Goal: Transaction & Acquisition: Purchase product/service

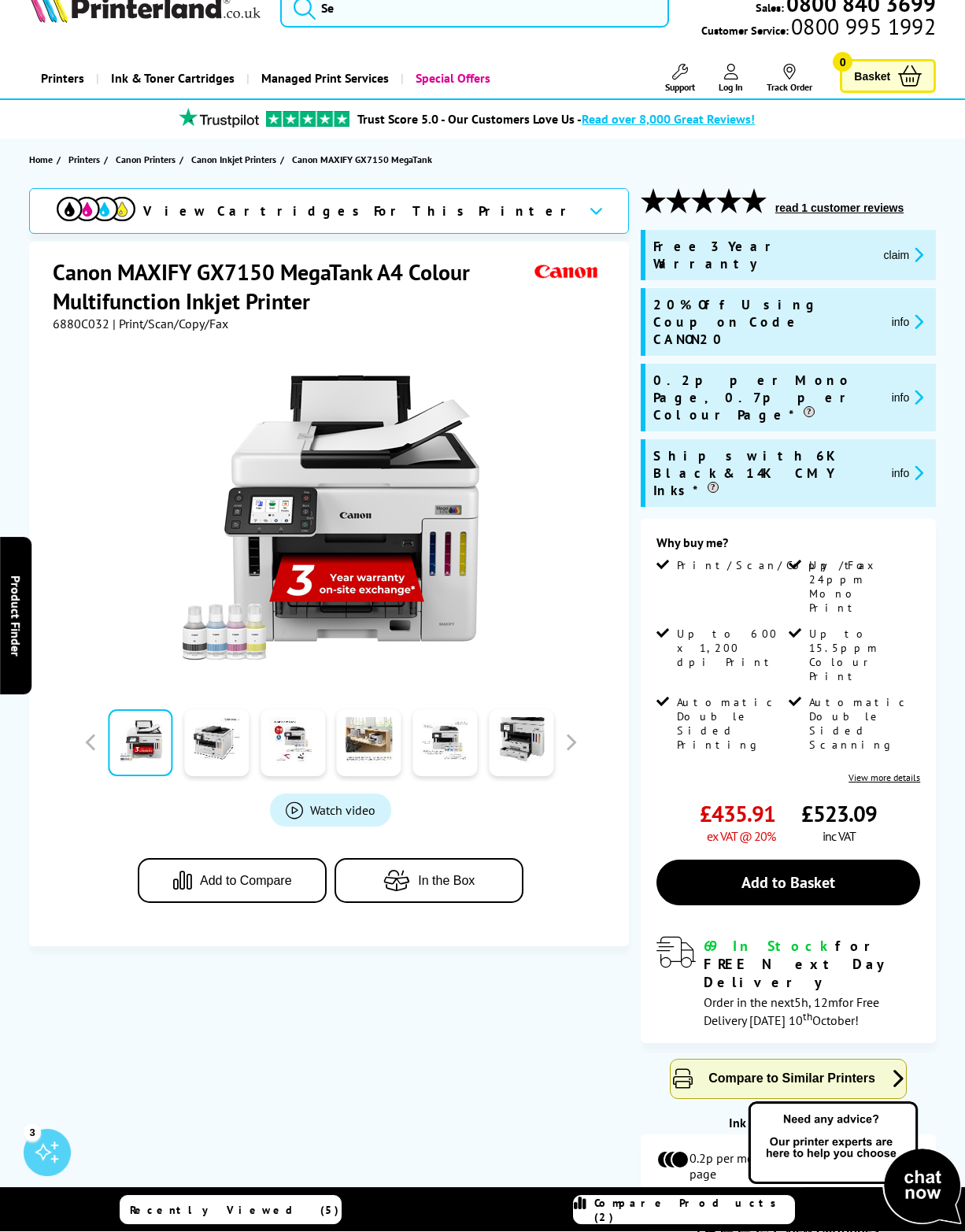
click at [178, 1197] on link "Recently Viewed (5)" at bounding box center [231, 1210] width 222 height 29
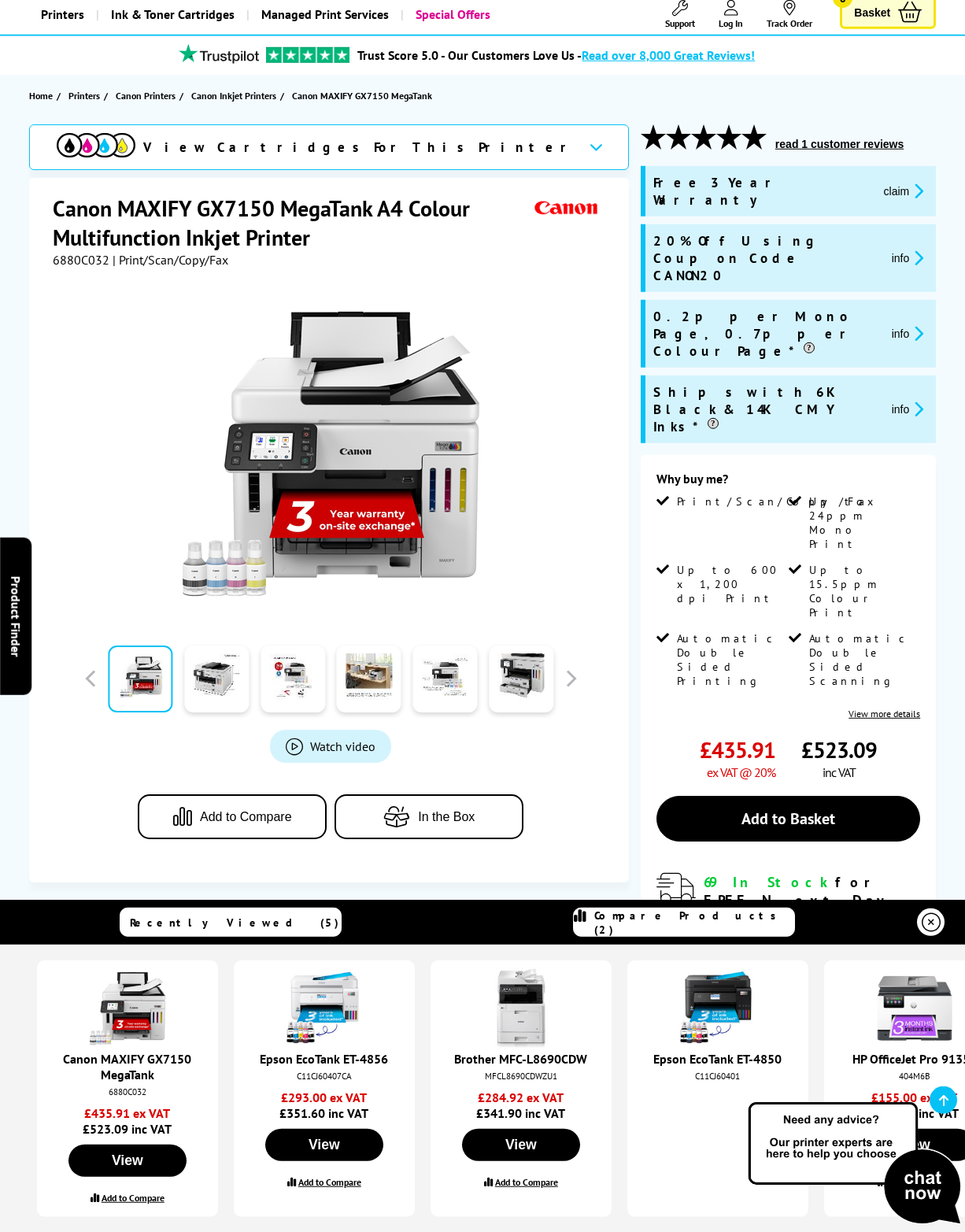
scroll to position [98, 0]
click at [572, 608] on div at bounding box center [331, 445] width 557 height 356
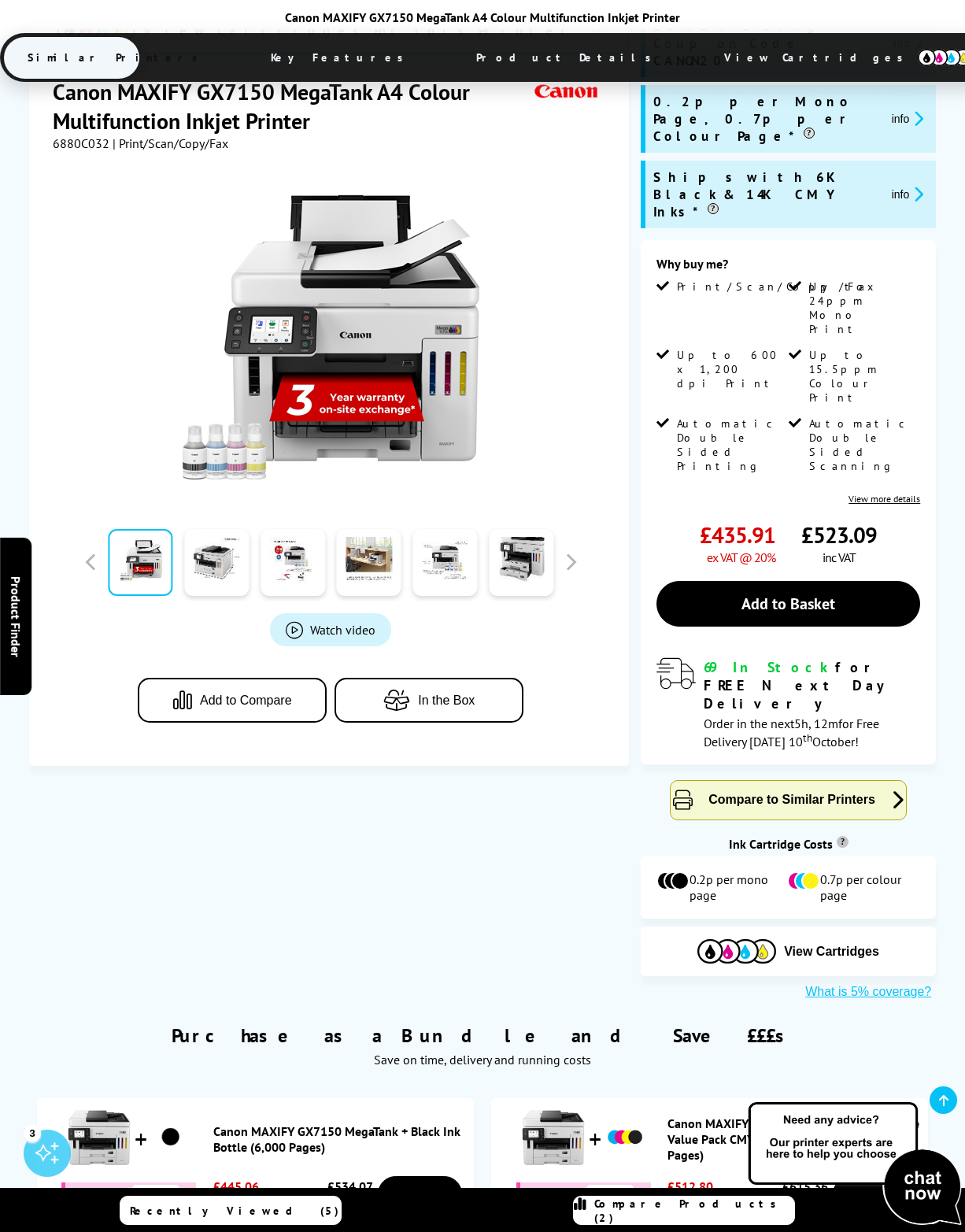
scroll to position [307, 0]
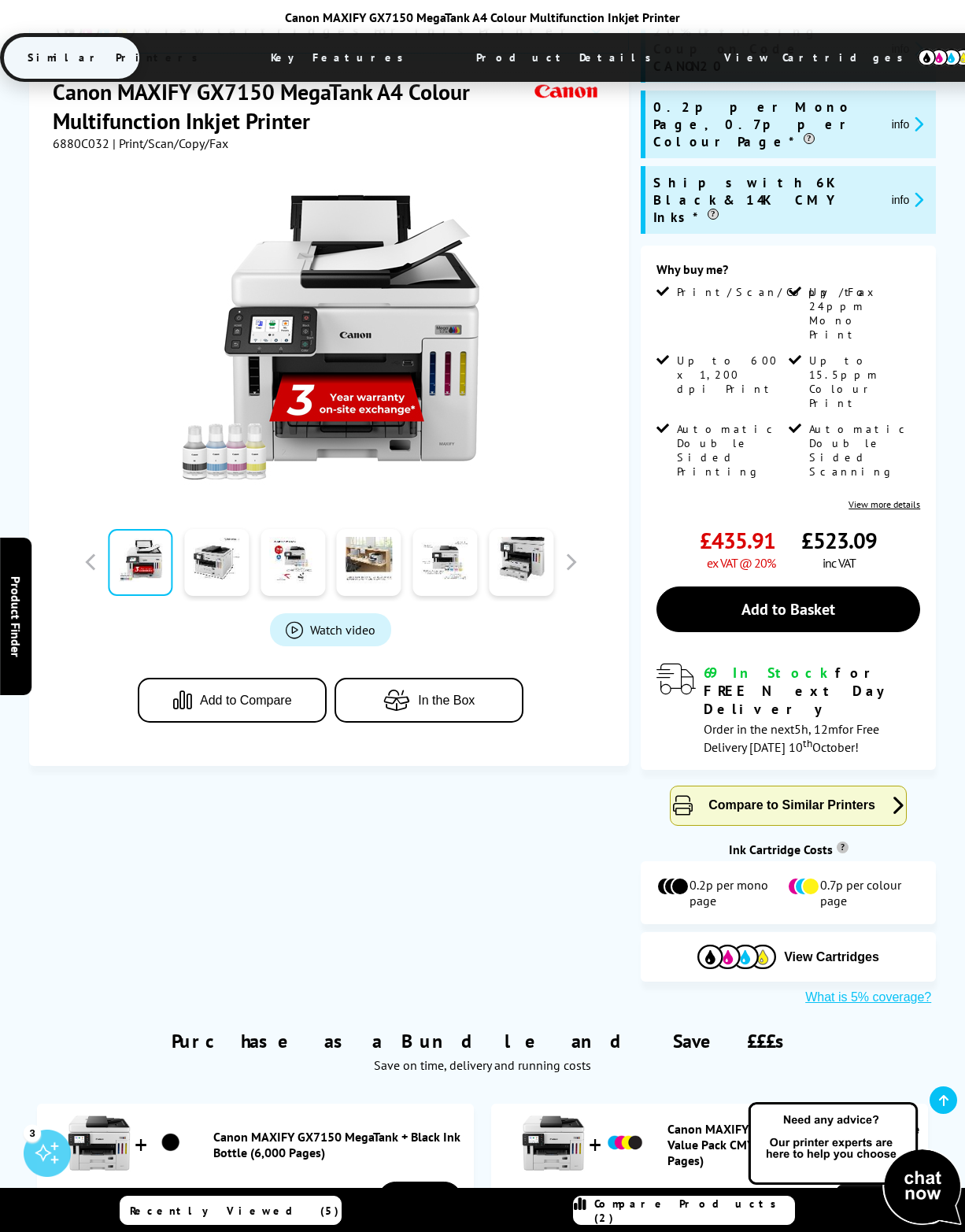
click at [893, 498] on link "View more details" at bounding box center [884, 504] width 72 height 12
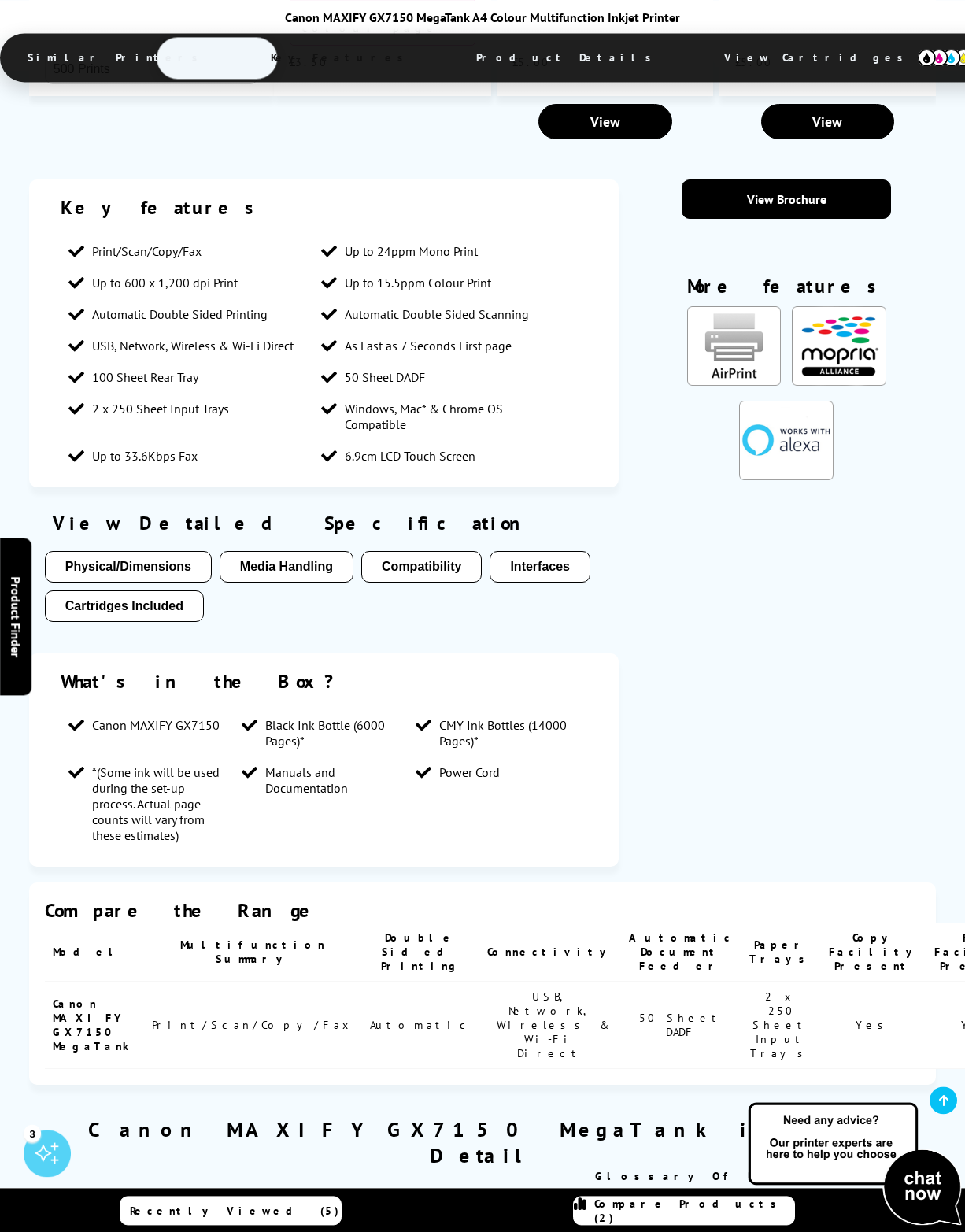
scroll to position [2248, 0]
click at [204, 589] on button "Cartridges Included" at bounding box center [124, 605] width 159 height 32
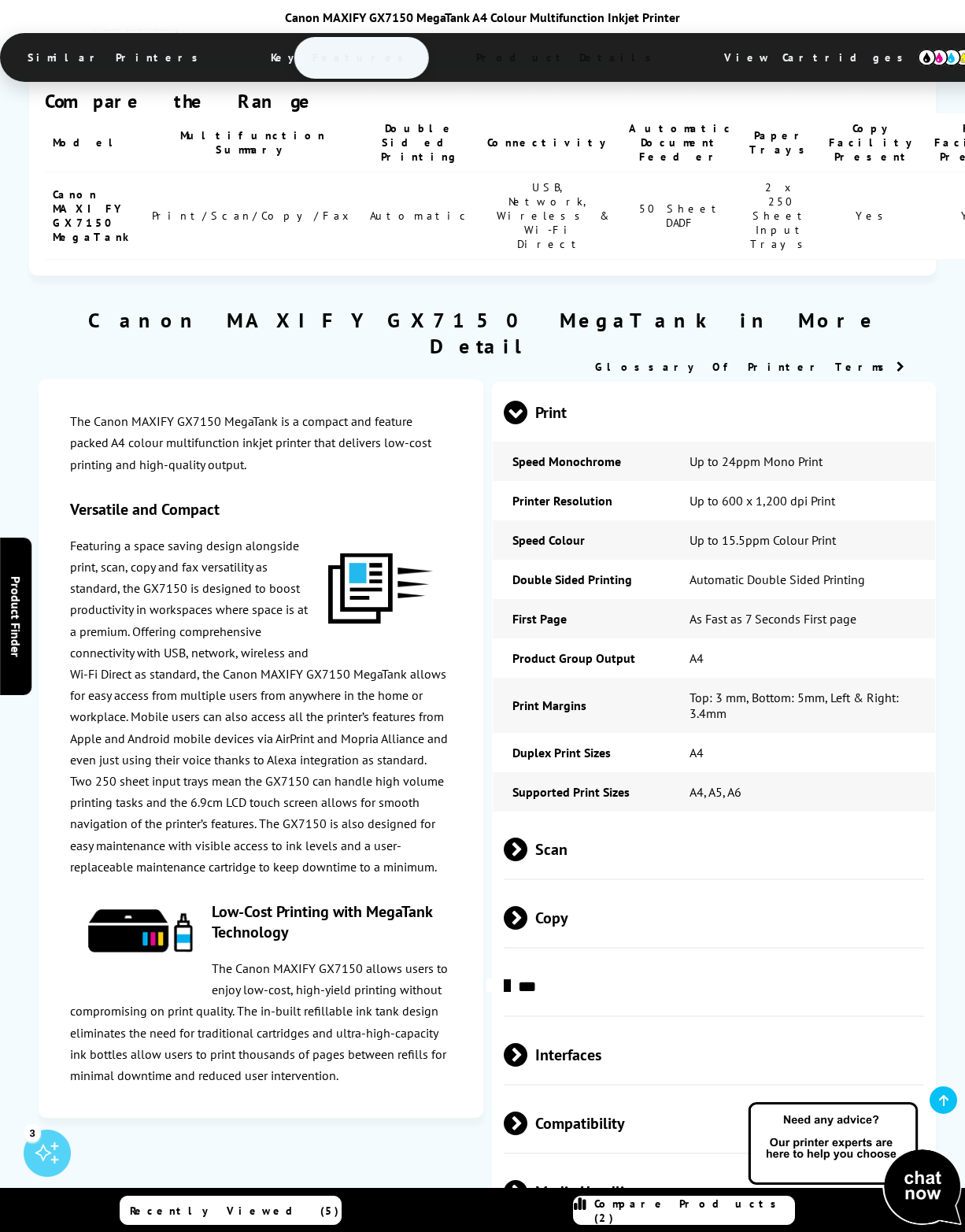
scroll to position [3058, 0]
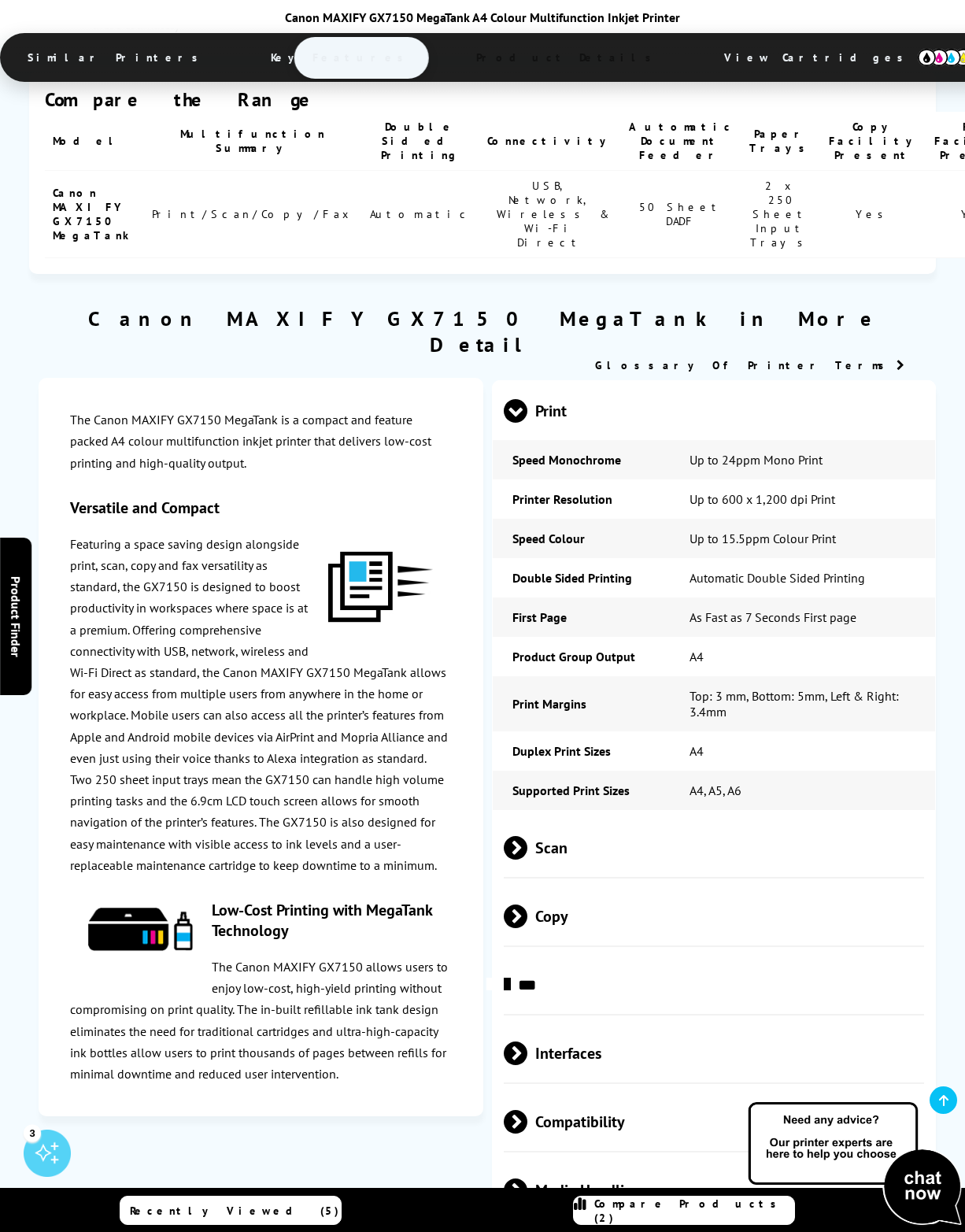
click at [530, 1000] on span "***" at bounding box center [714, 984] width 421 height 59
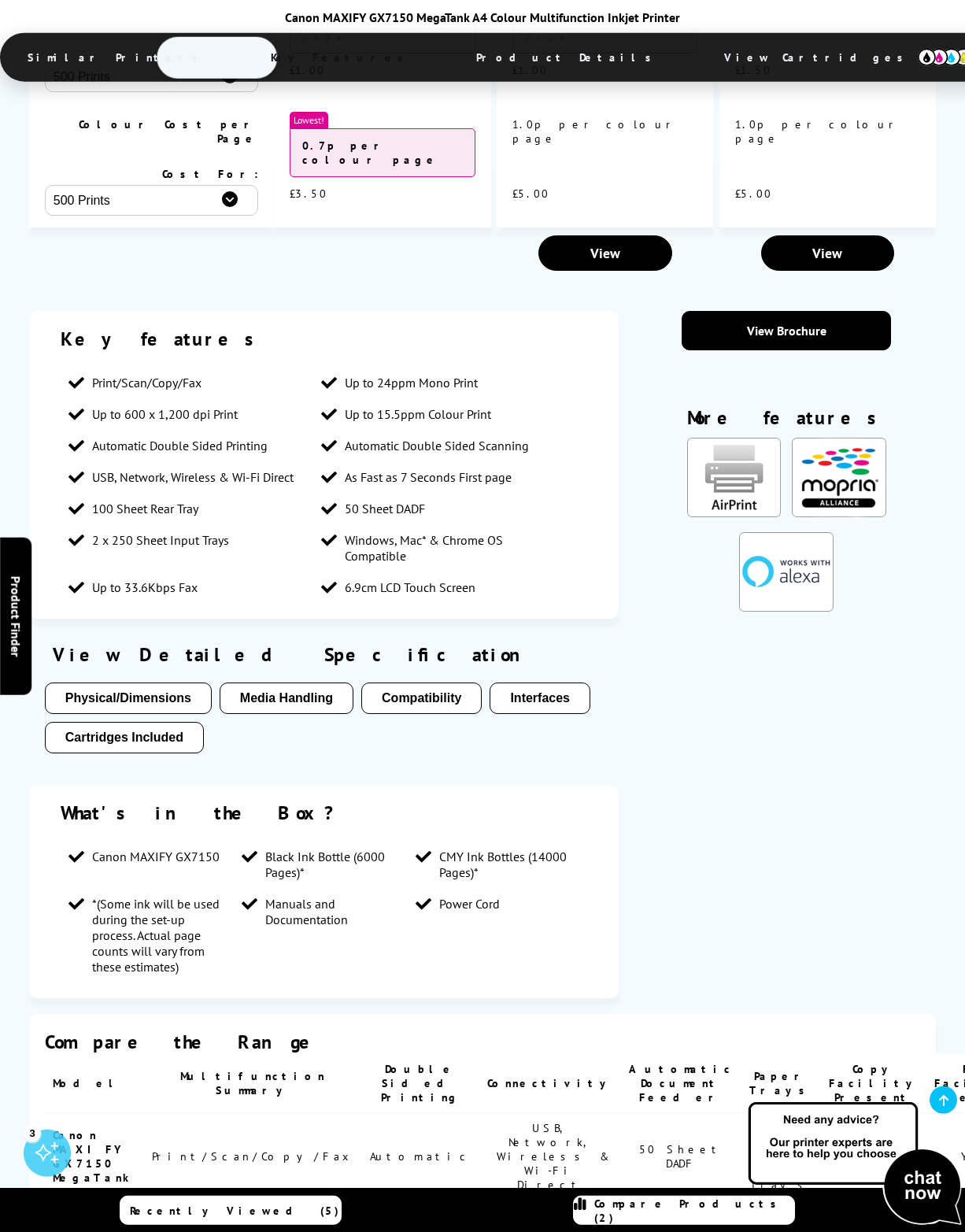
scroll to position [2114, 0]
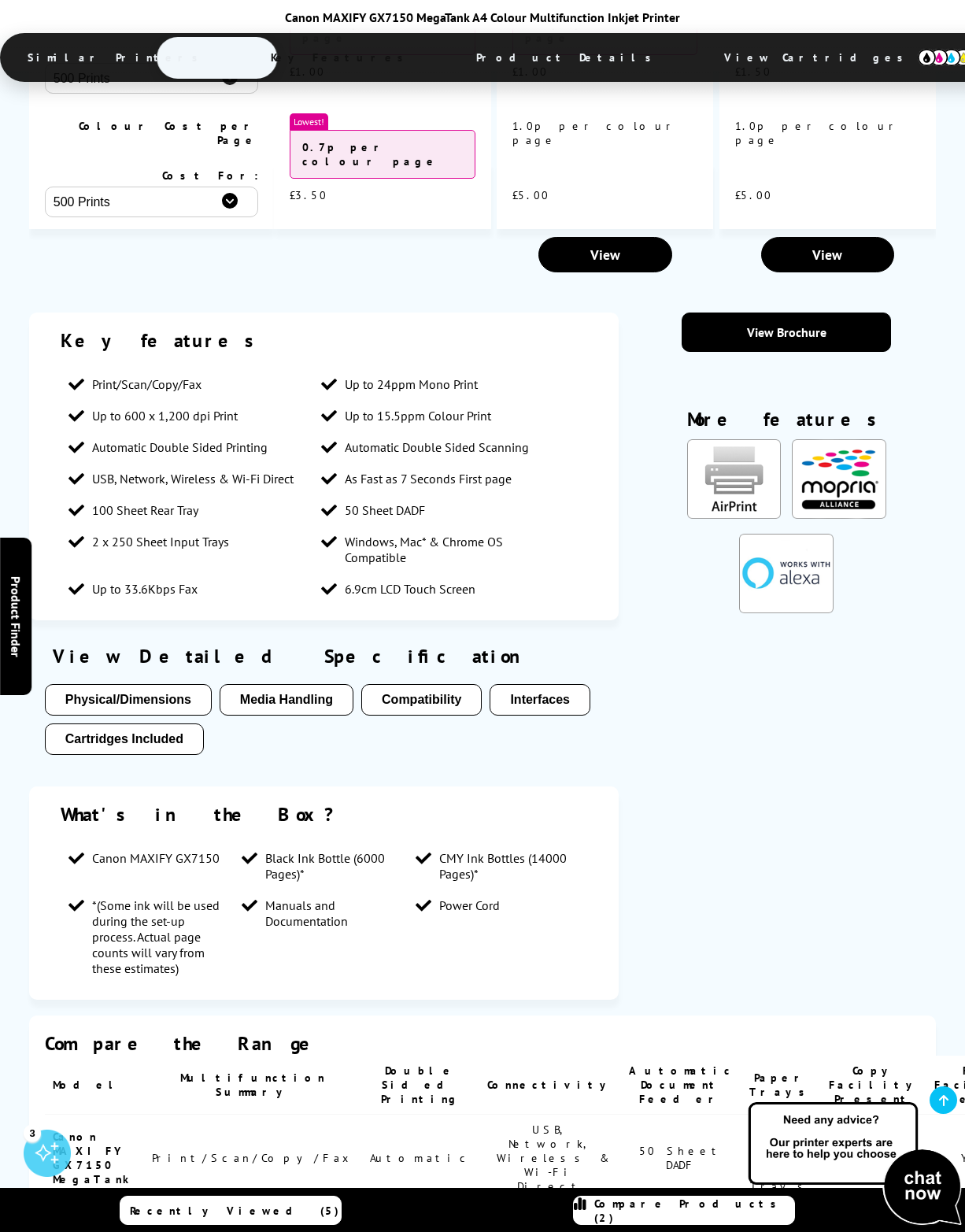
click at [332, 684] on button "Media Handling" at bounding box center [286, 699] width 134 height 32
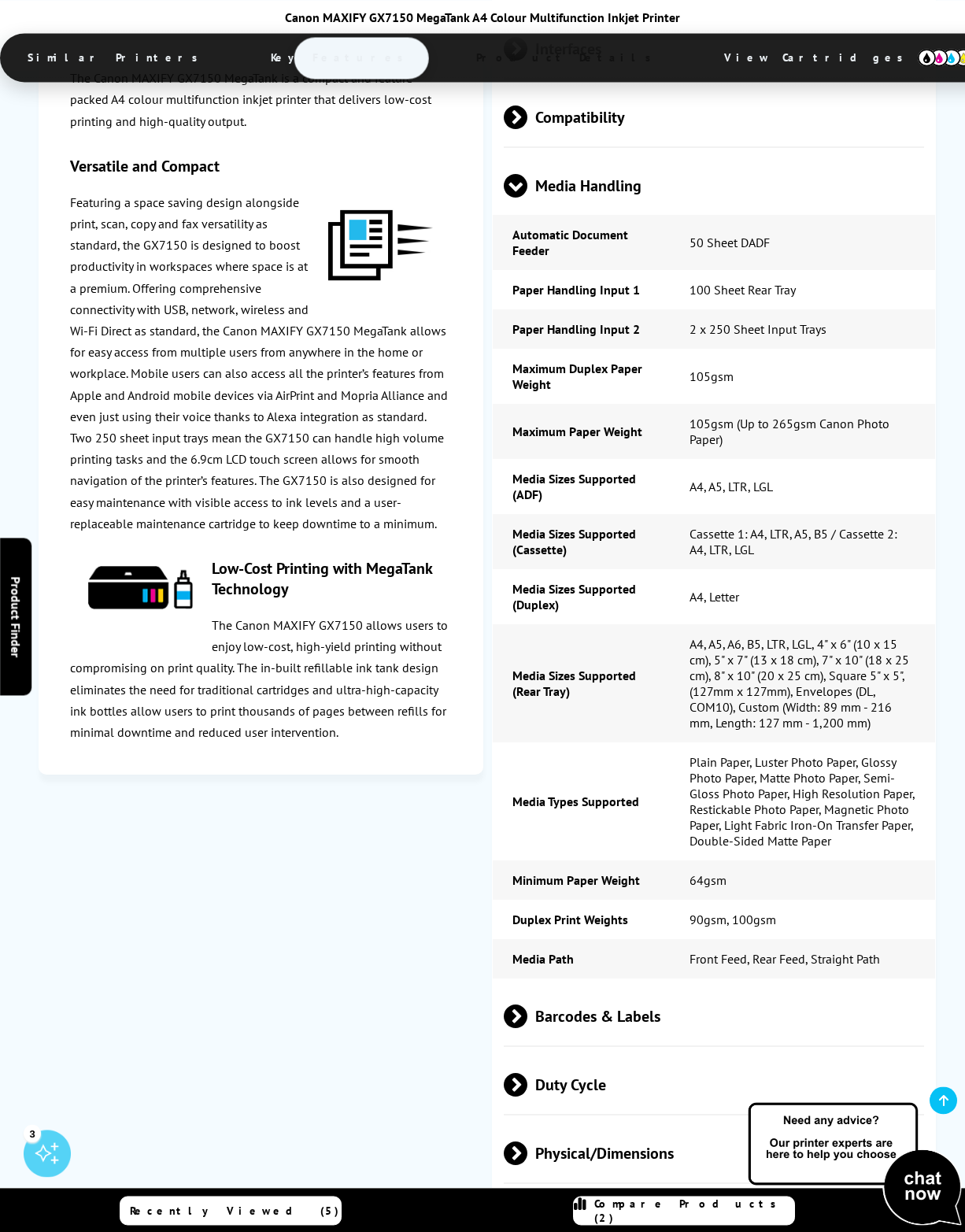
scroll to position [4222, 0]
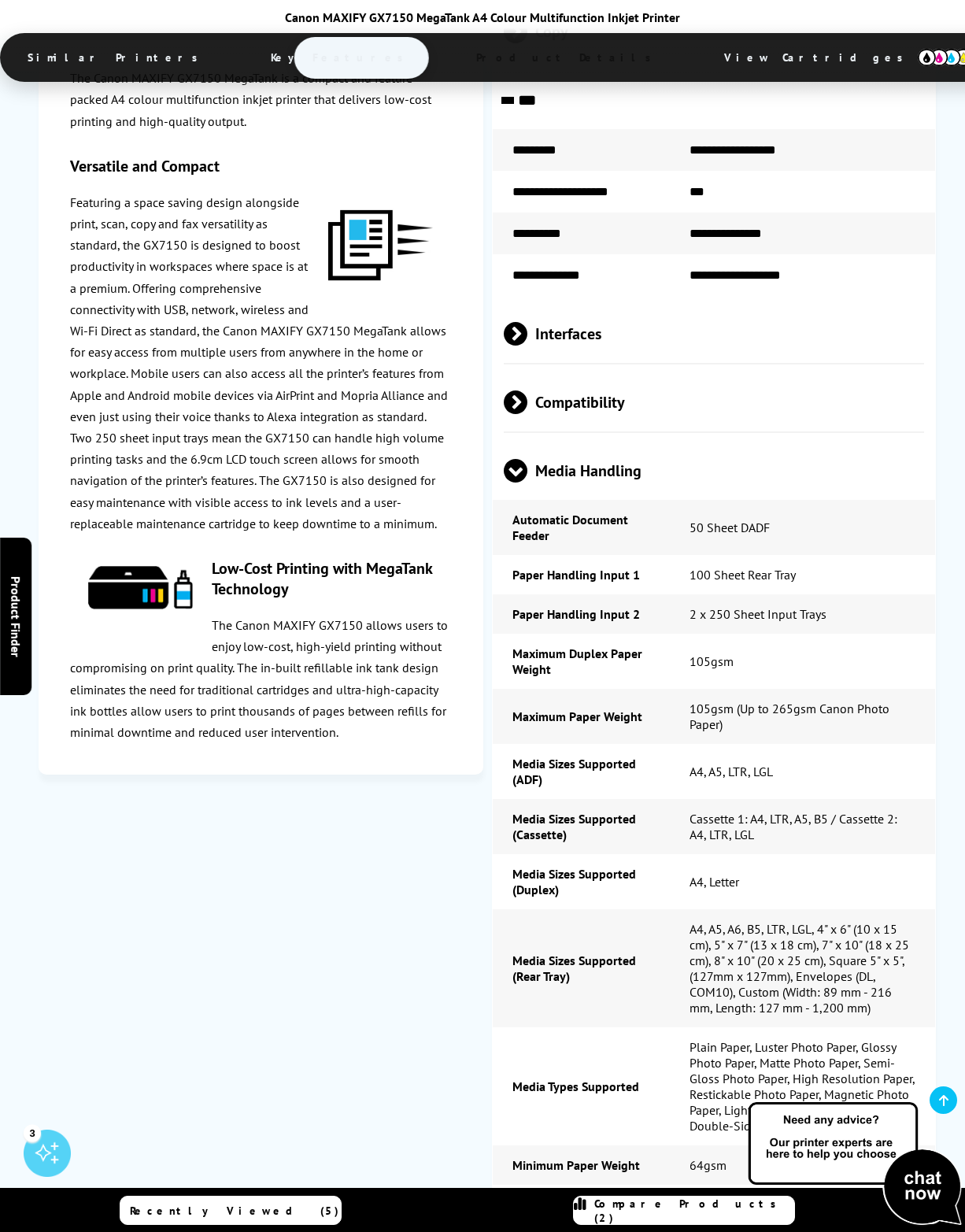
click at [316, 481] on p "Two 250 sheet input trays mean the GX7150 can handle high volume printing tasks…" at bounding box center [261, 481] width 382 height 107
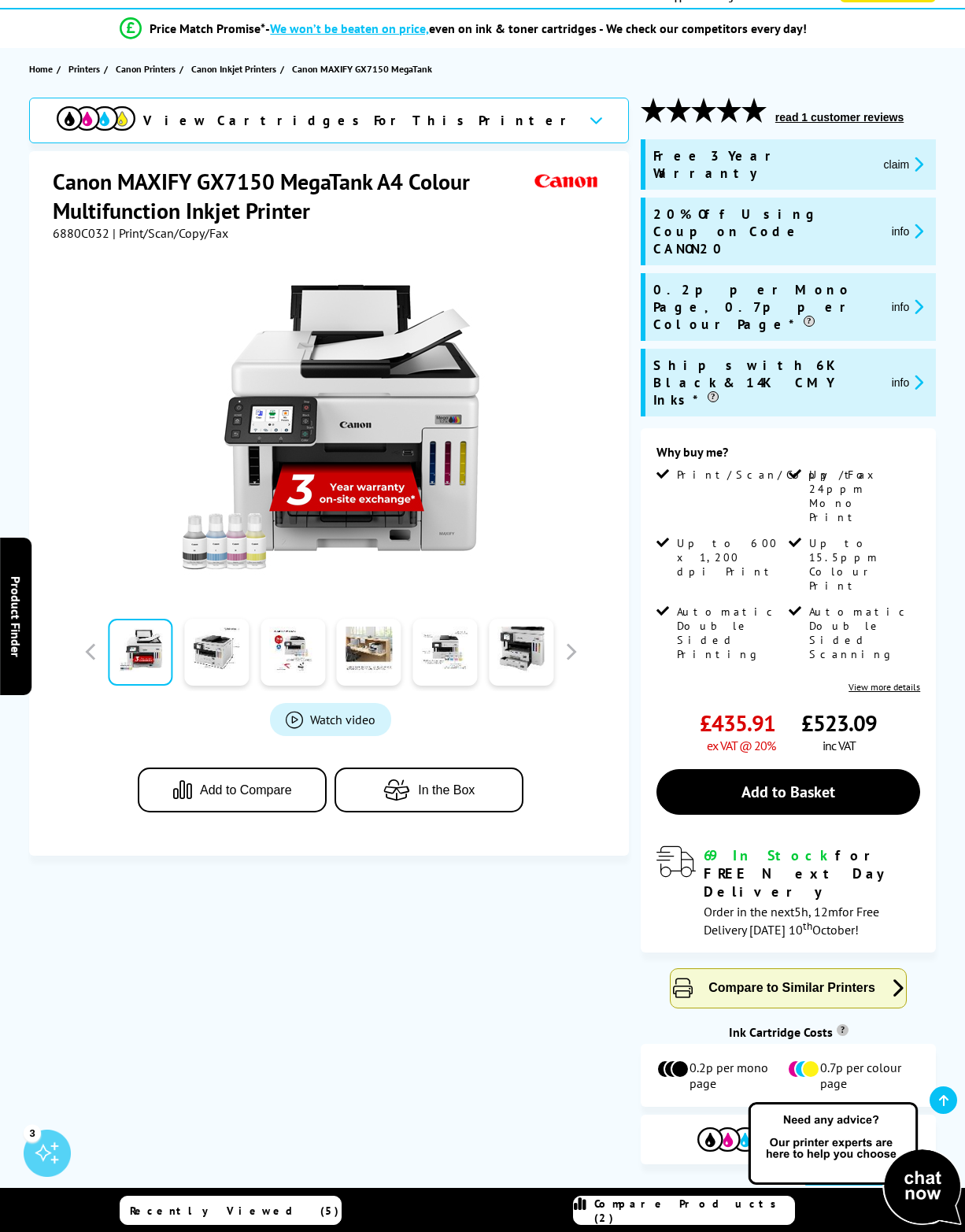
scroll to position [126, 0]
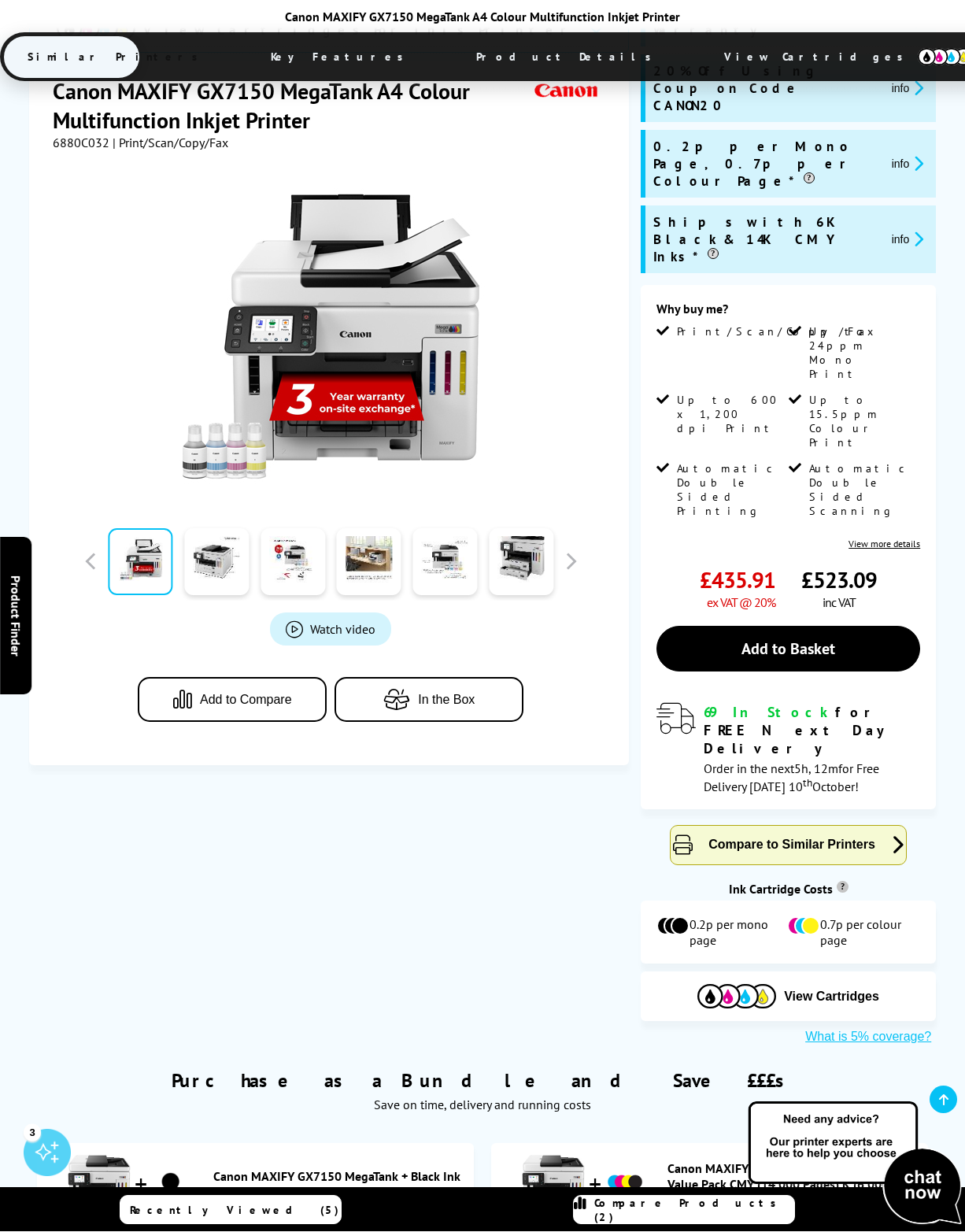
click at [849, 1228] on img at bounding box center [855, 1164] width 220 height 129
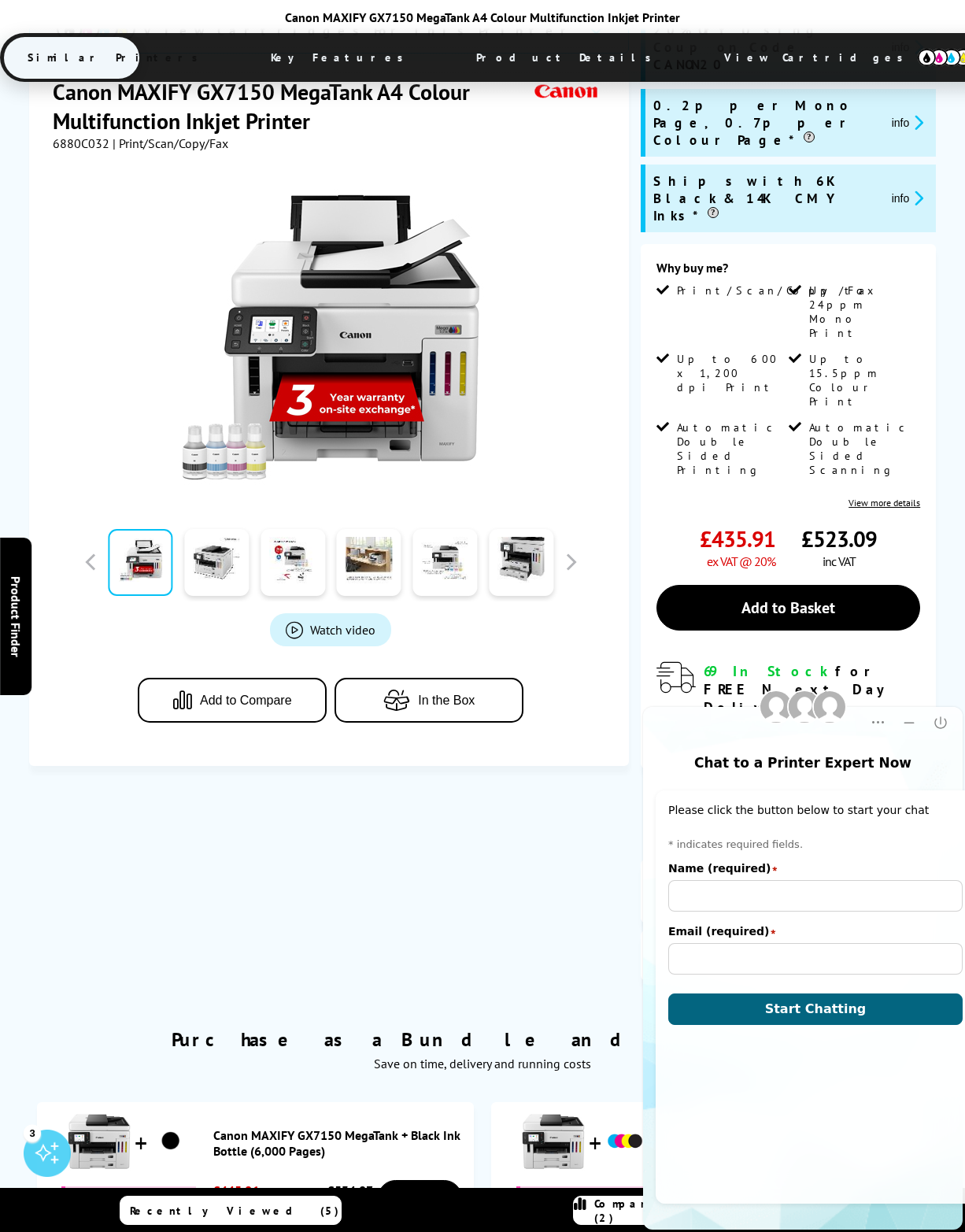
scroll to position [0, 0]
click at [818, 900] on input "Name (required)" at bounding box center [816, 896] width 295 height 32
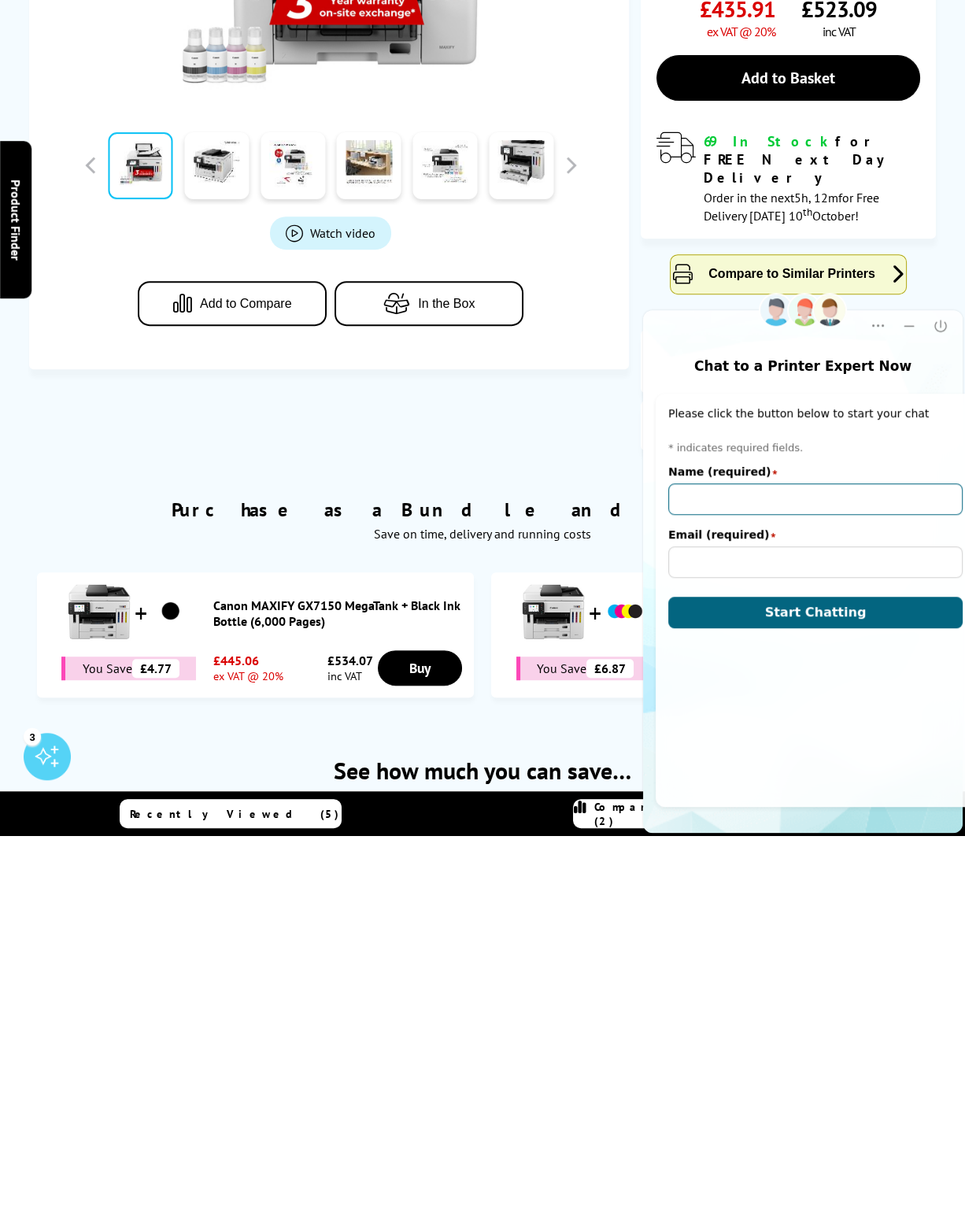
type input "Richard"
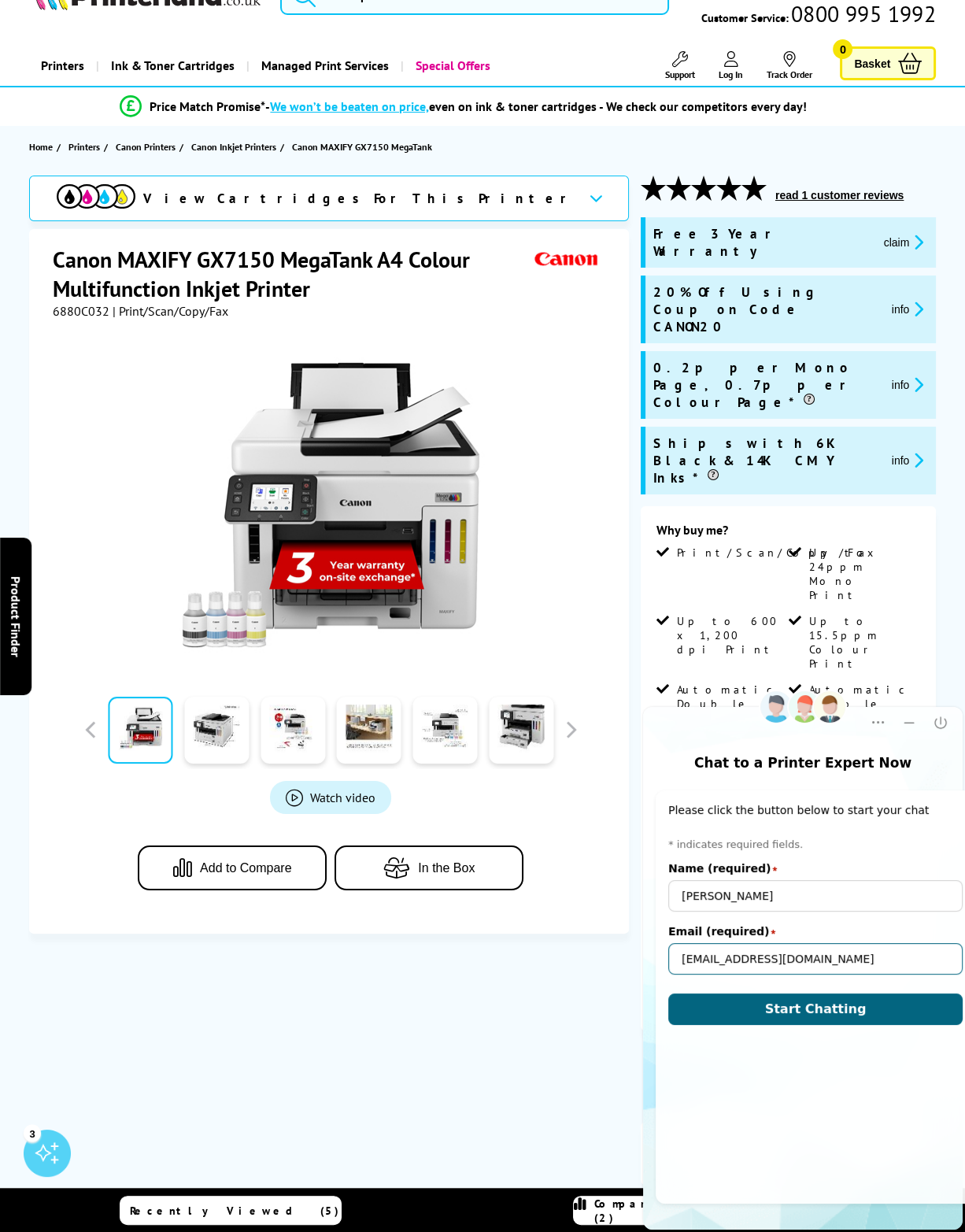
scroll to position [3, 0]
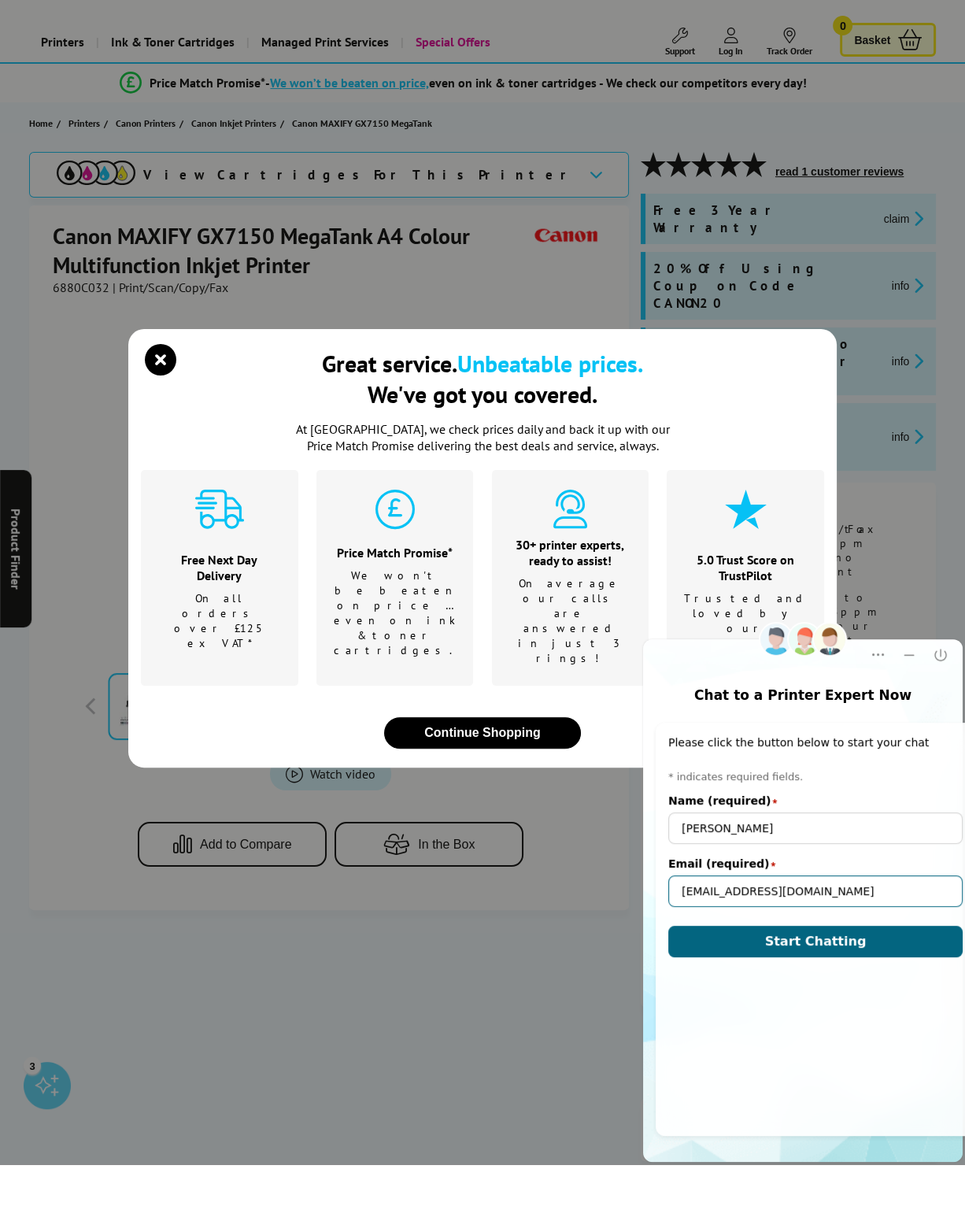
type input "richardharris4@btinternet.com"
click at [576, 291] on div "Great service. Unbeatable prices. We've got you covered. At Printerland, we che…" at bounding box center [482, 616] width 965 height 1232
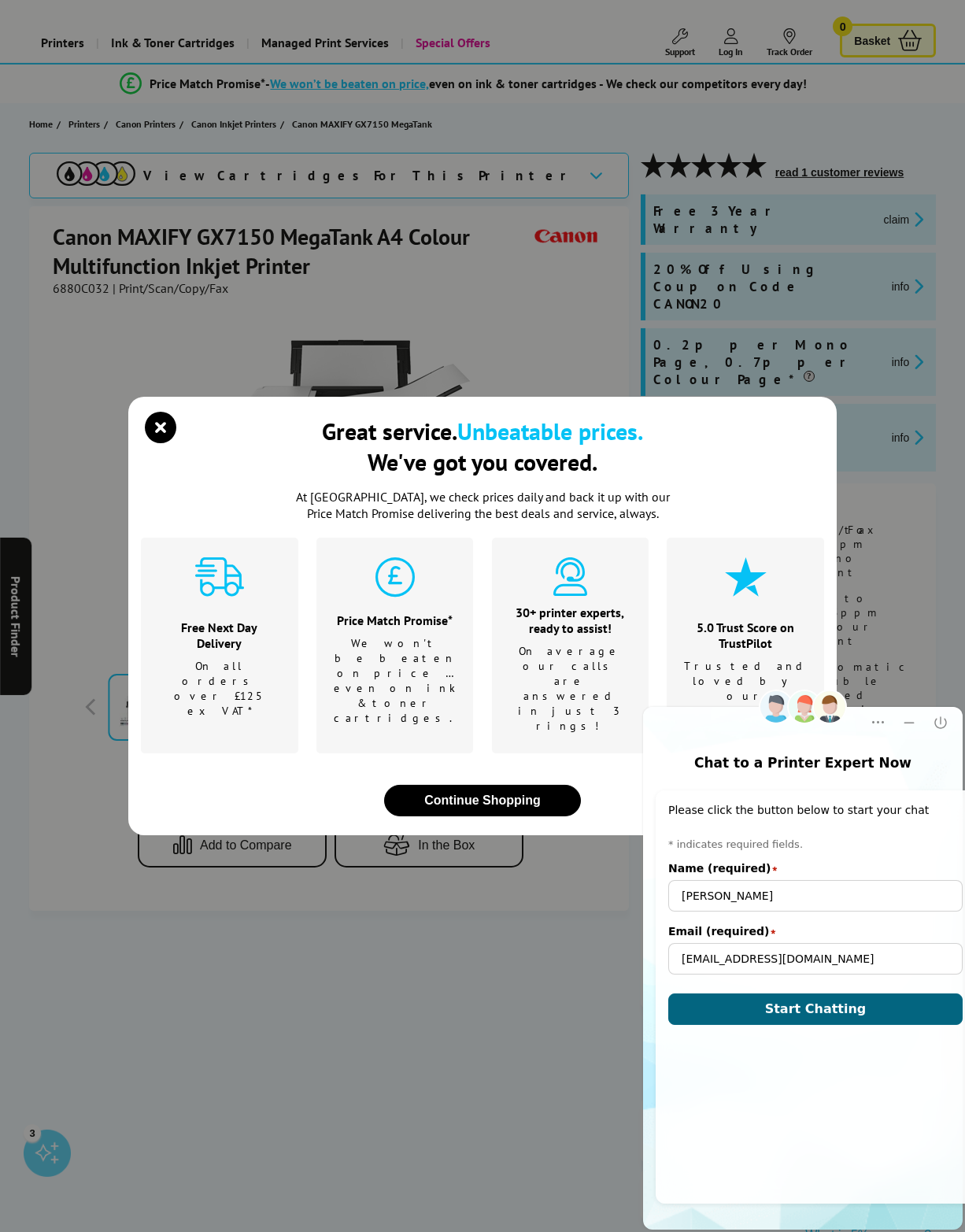
click at [171, 425] on icon "close modal" at bounding box center [160, 427] width 32 height 32
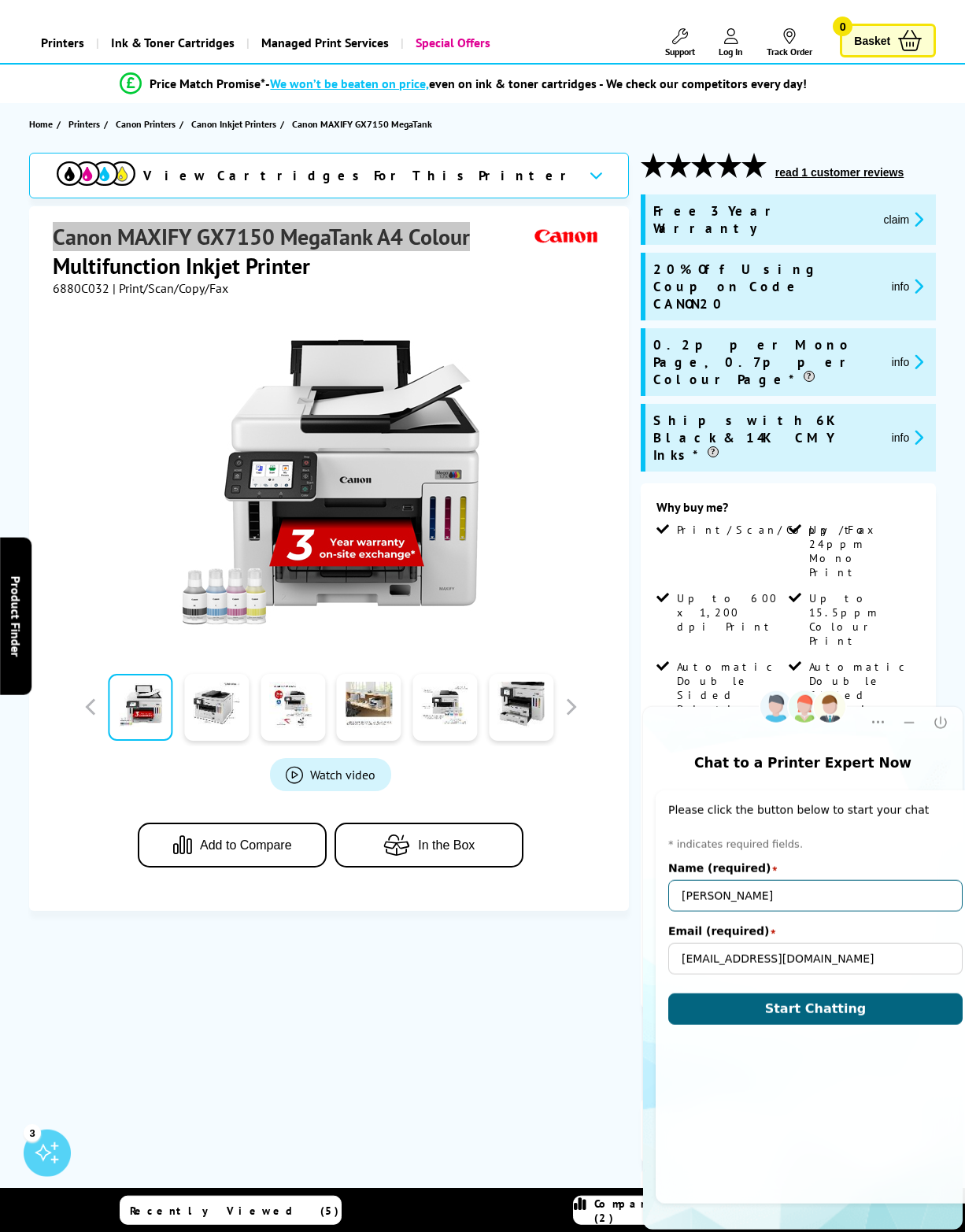
click at [755, 894] on input "Richard" at bounding box center [816, 895] width 295 height 32
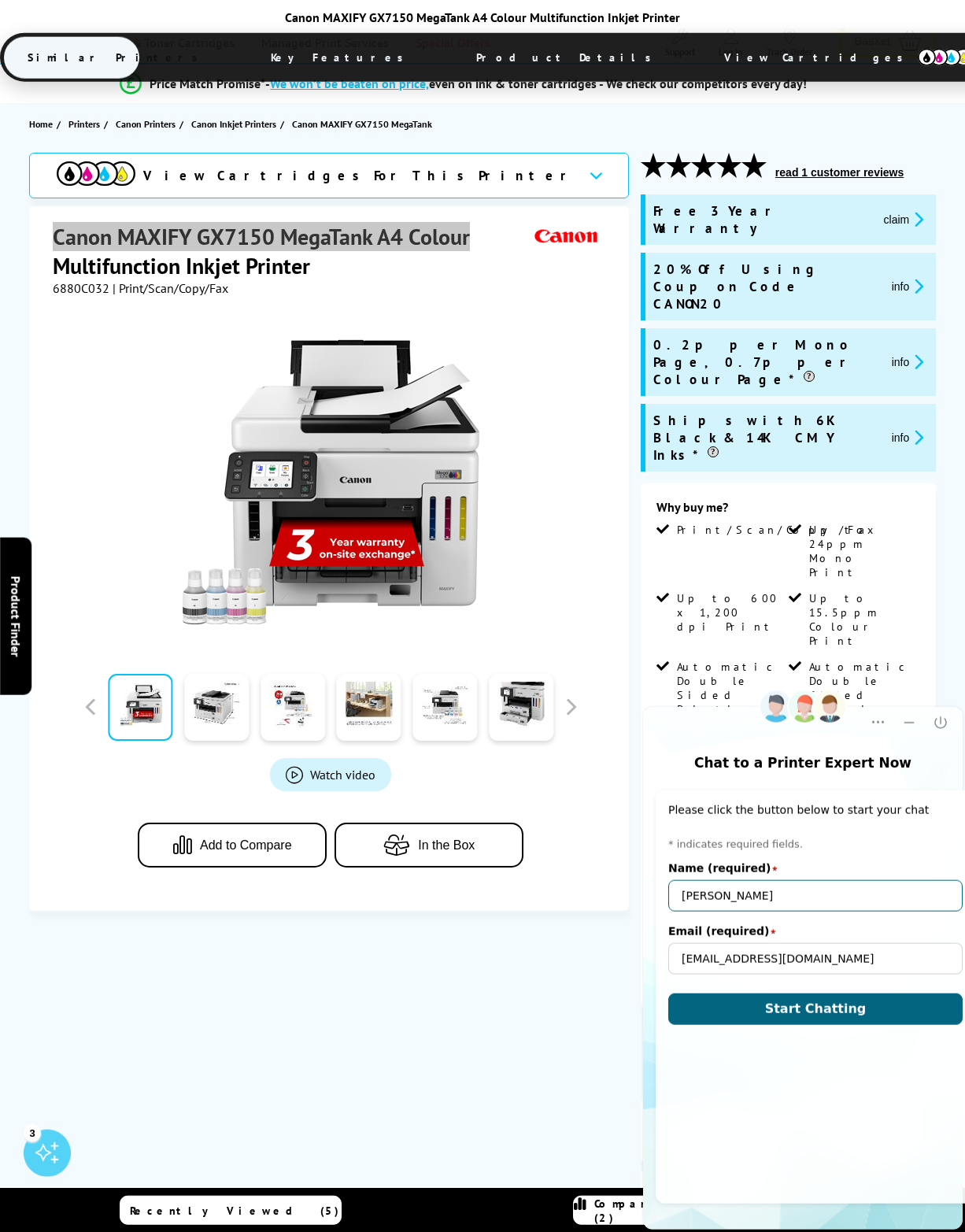
scroll to position [150, 0]
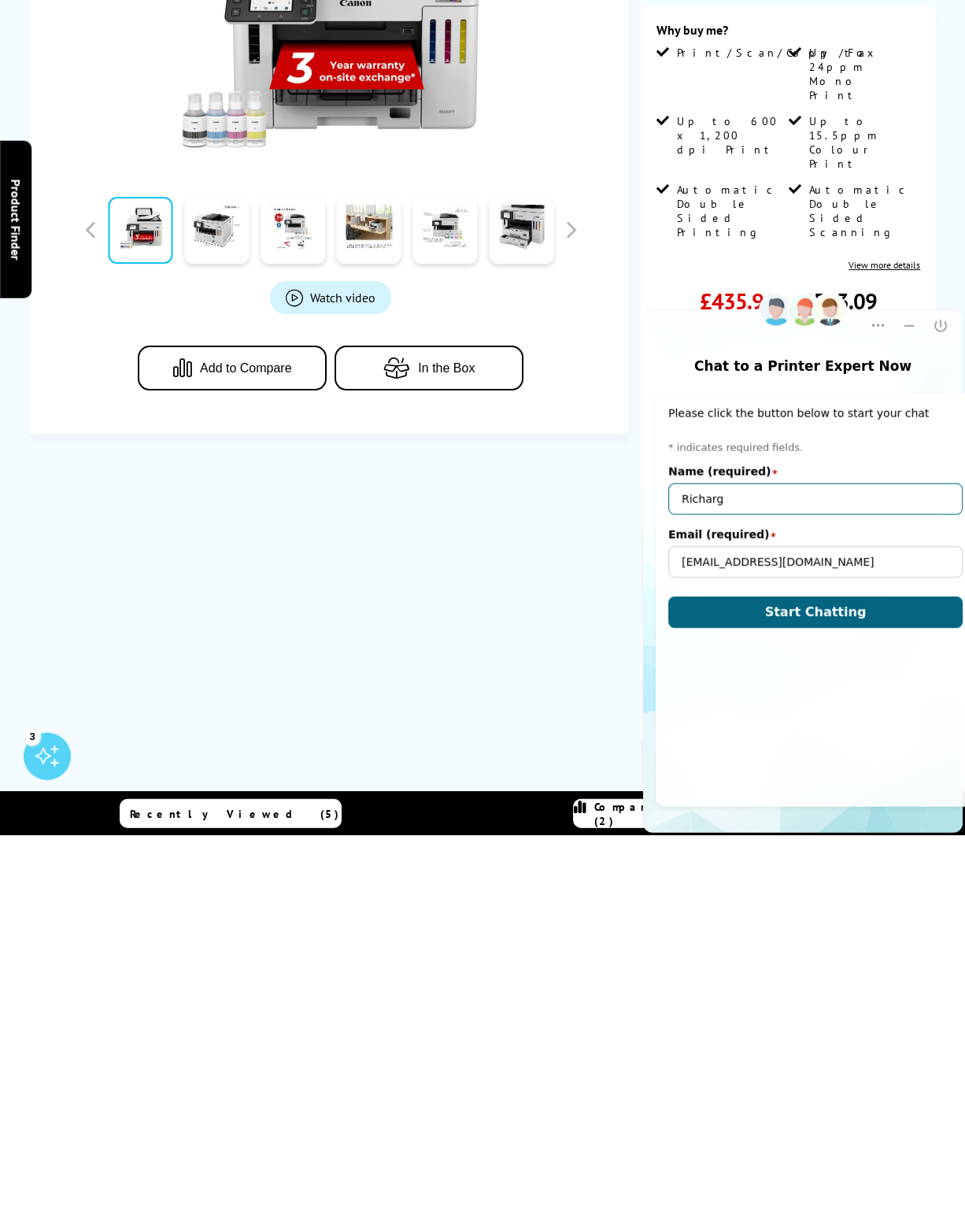
type input "Richarg"
click at [792, 612] on span "Start Chatting" at bounding box center [816, 611] width 102 height 15
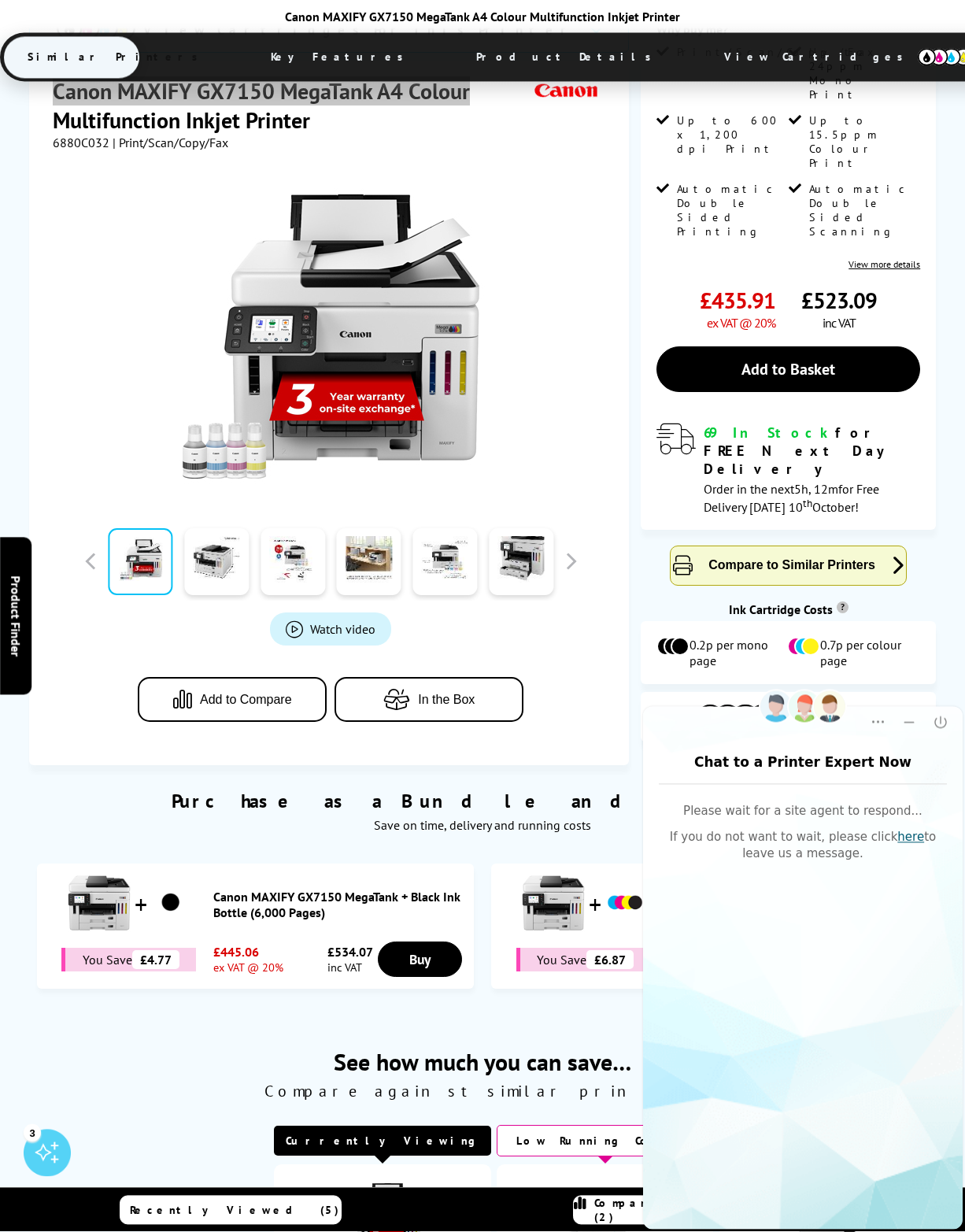
click at [905, 829] on link "here" at bounding box center [910, 836] width 26 height 15
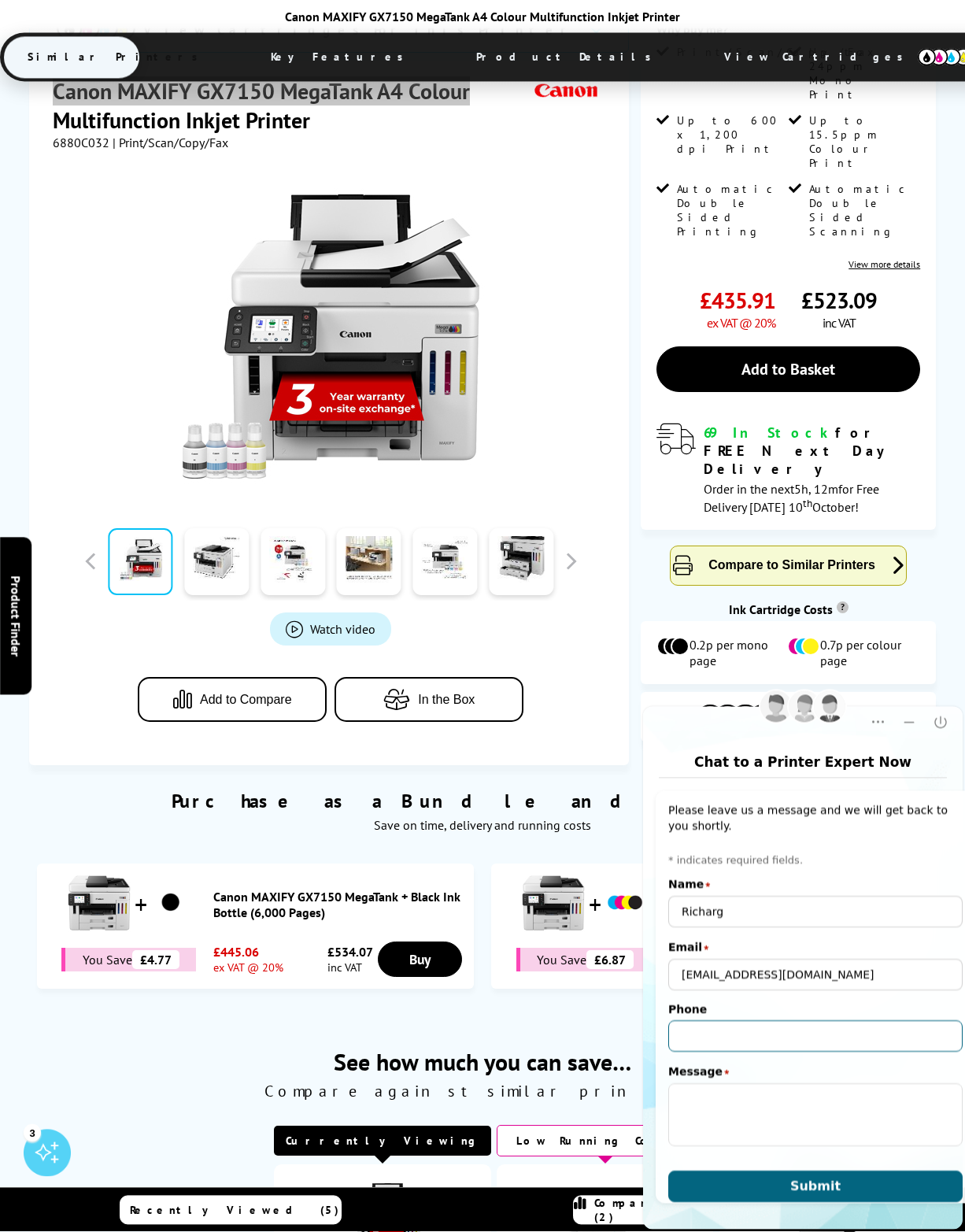
click at [766, 1035] on input "Phone" at bounding box center [816, 1036] width 295 height 32
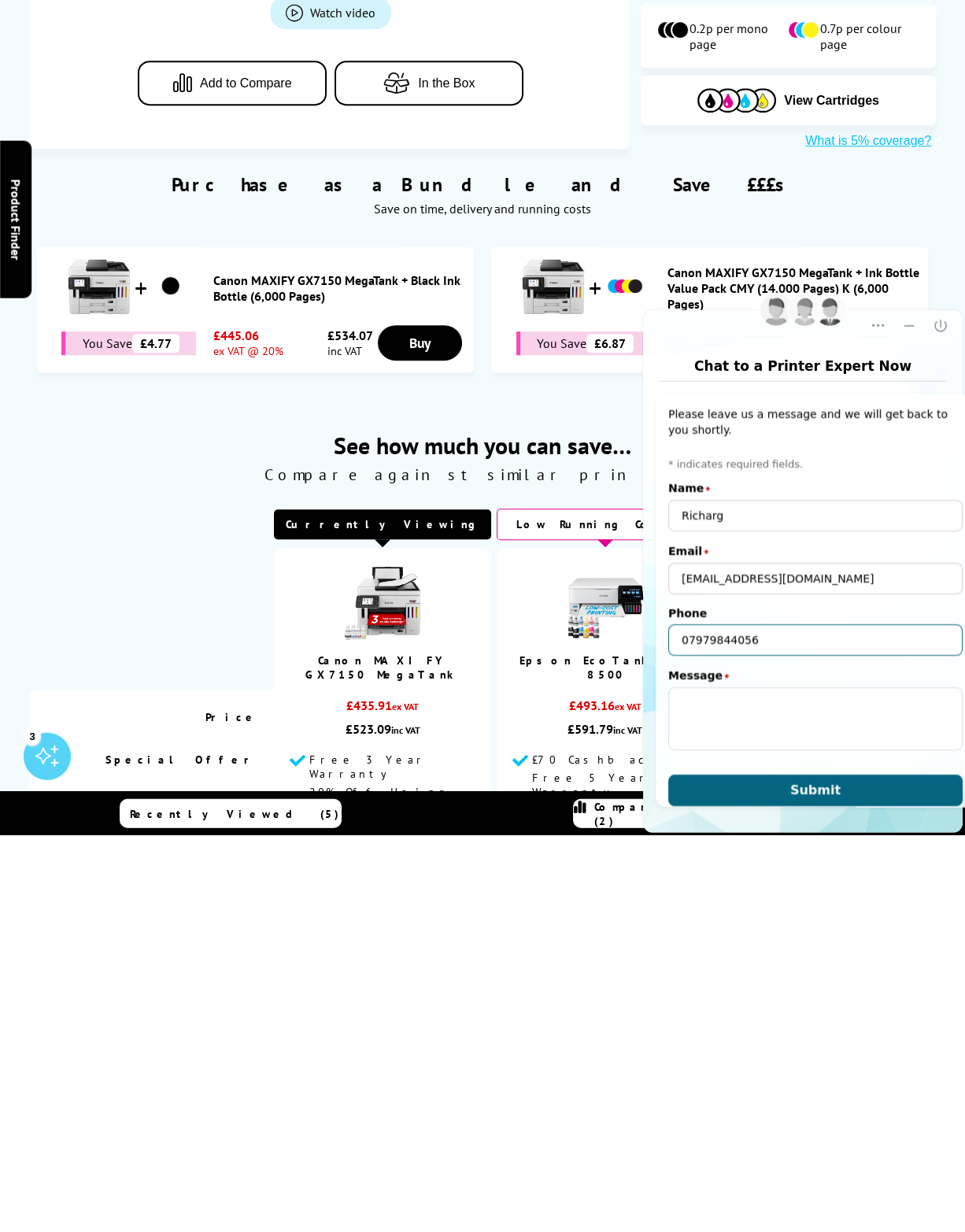
type input "07979844056"
click at [752, 723] on textarea "Message" at bounding box center [816, 717] width 295 height 63
click at [739, 711] on textarea "Message" at bounding box center [816, 717] width 295 height 63
paste textarea "Canon MAXIFY GX7150 MegaTank A4 Colour"
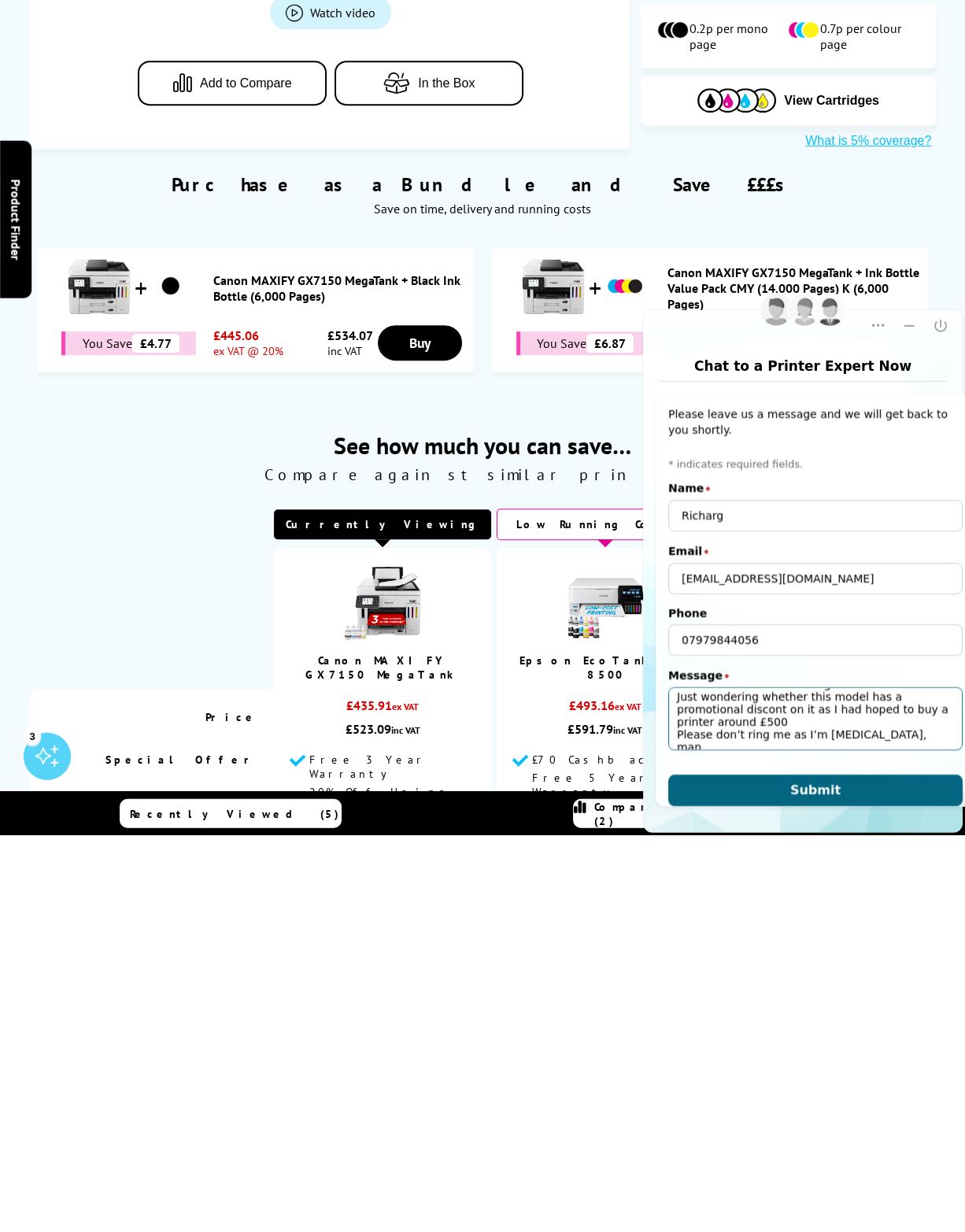
scroll to position [28, 0]
type textarea "Canon MAXIFY GX7150 MegaTank A4 Colour Just wondering whether this model has a …"
click at [824, 776] on button "Submit" at bounding box center [816, 789] width 295 height 32
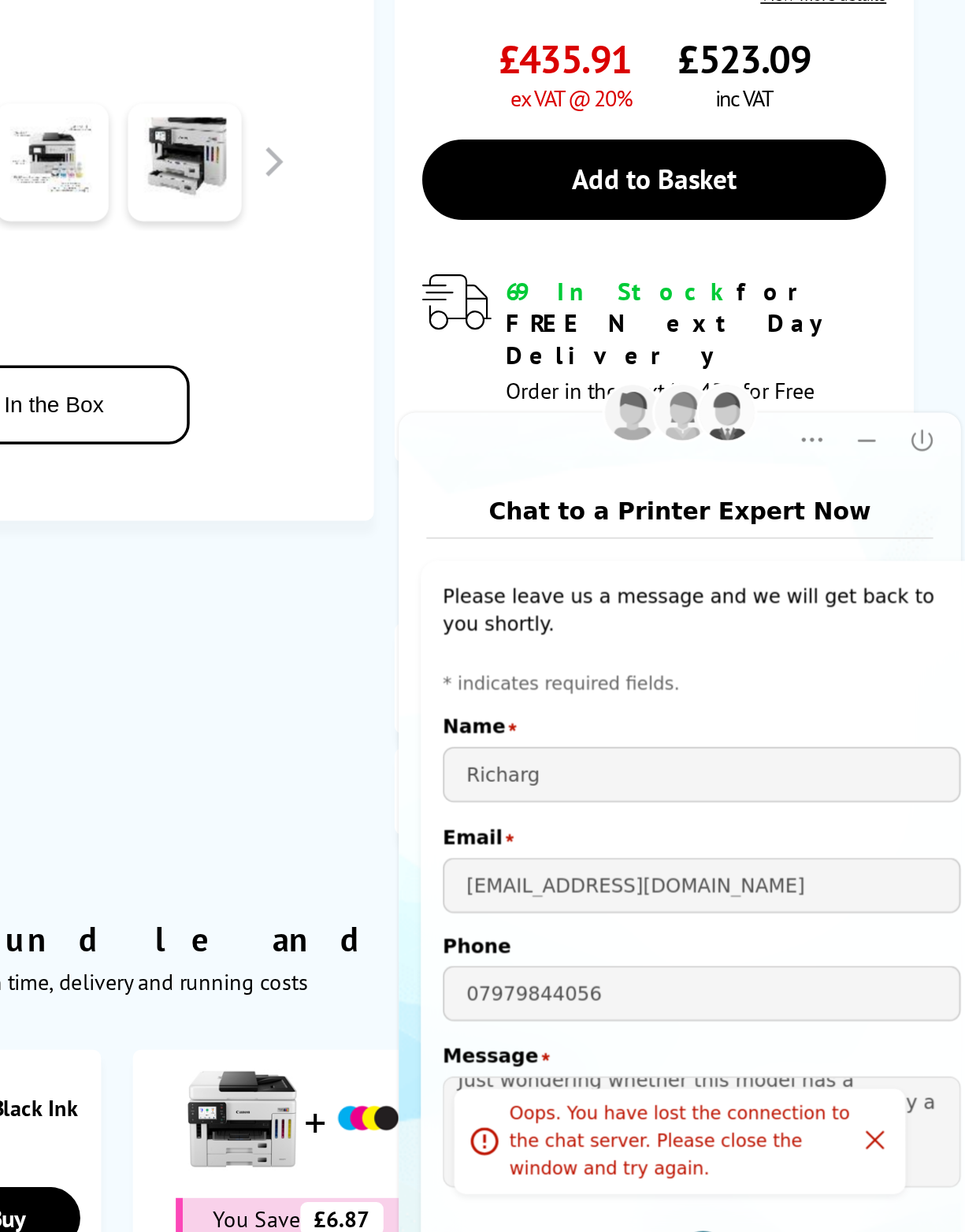
scroll to position [347, 0]
click at [665, 815] on button "Click to close the system error message" at bounding box center [666, 807] width 15 height 17
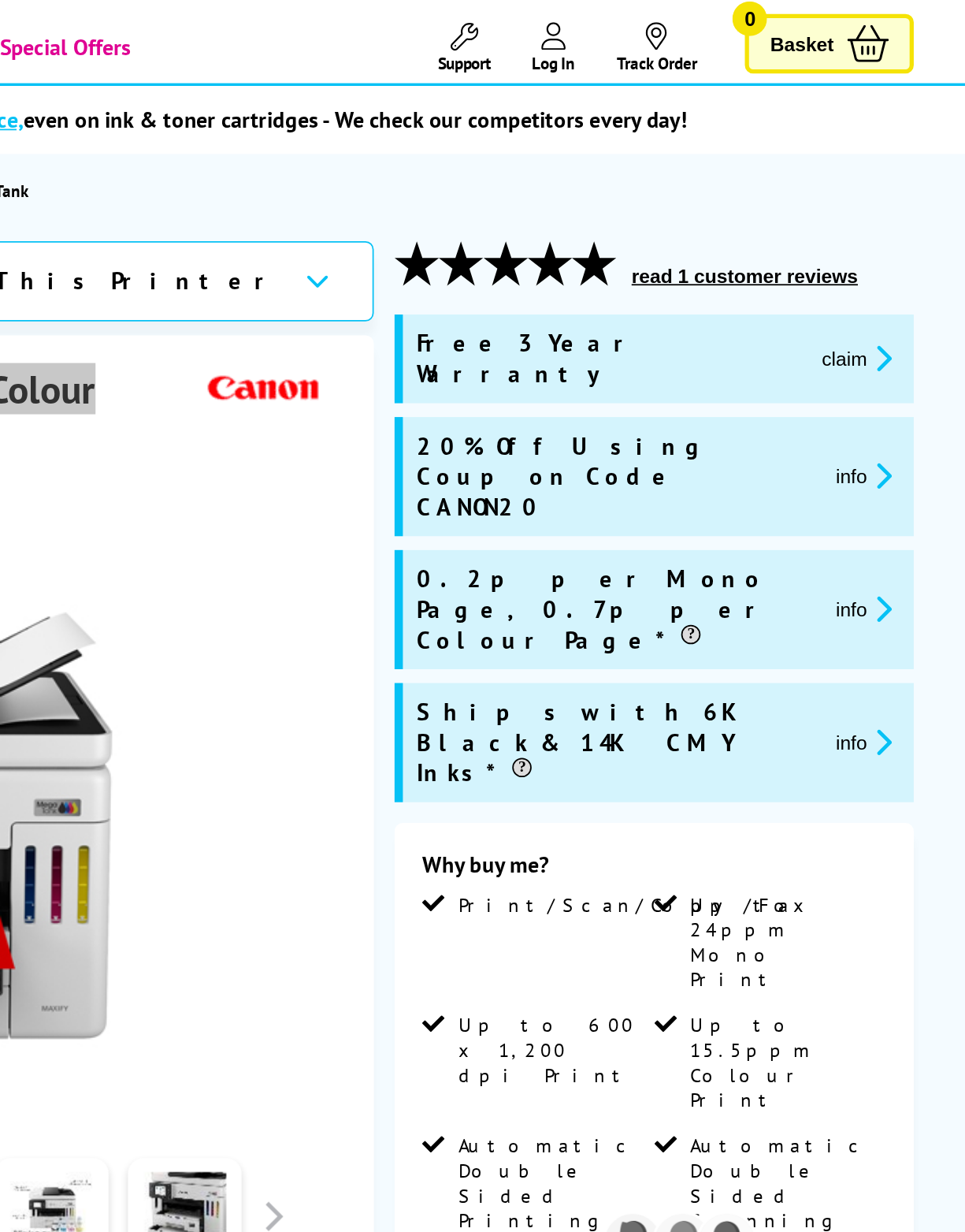
scroll to position [76, 0]
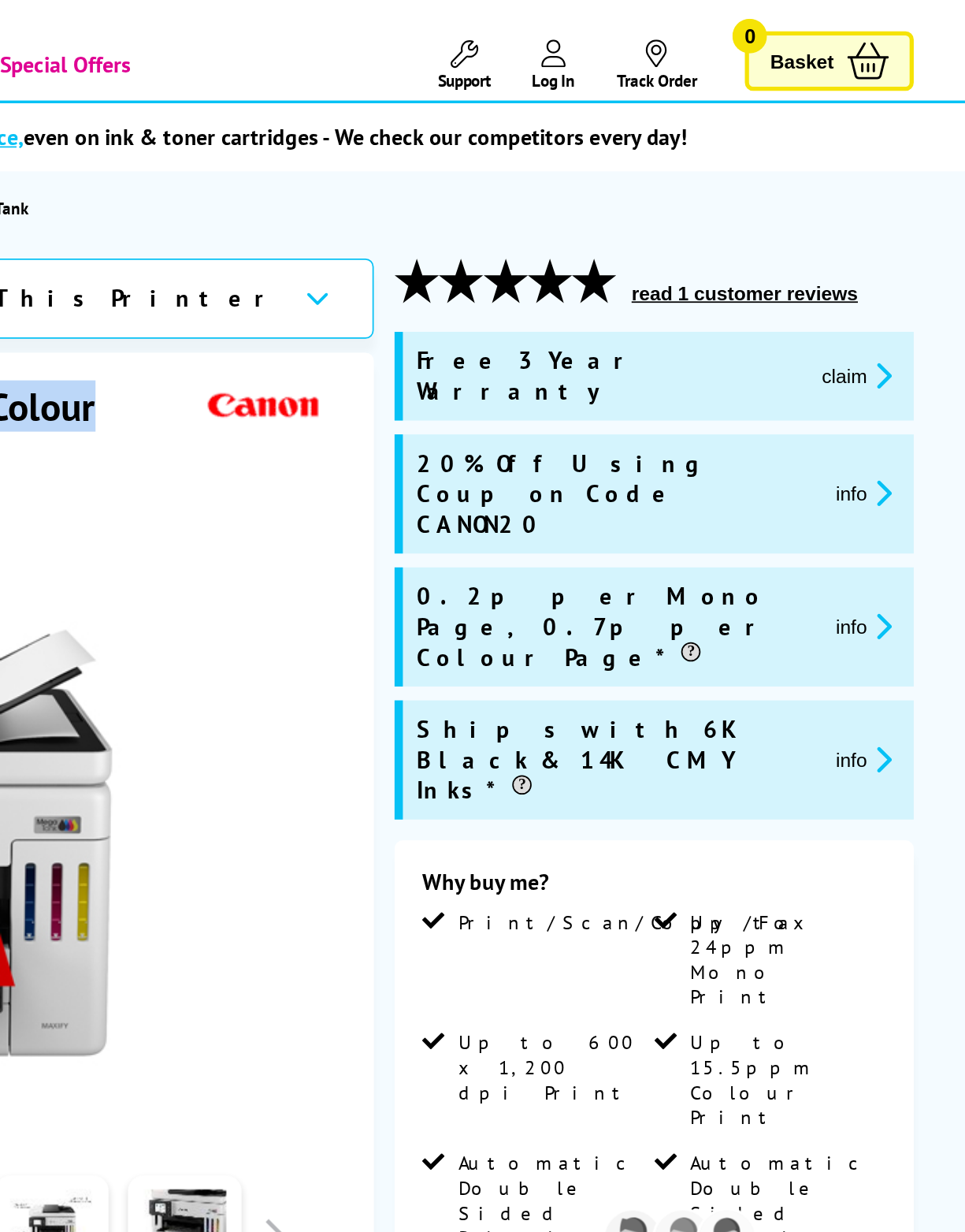
click at [888, 273] on button "info" at bounding box center [909, 282] width 42 height 18
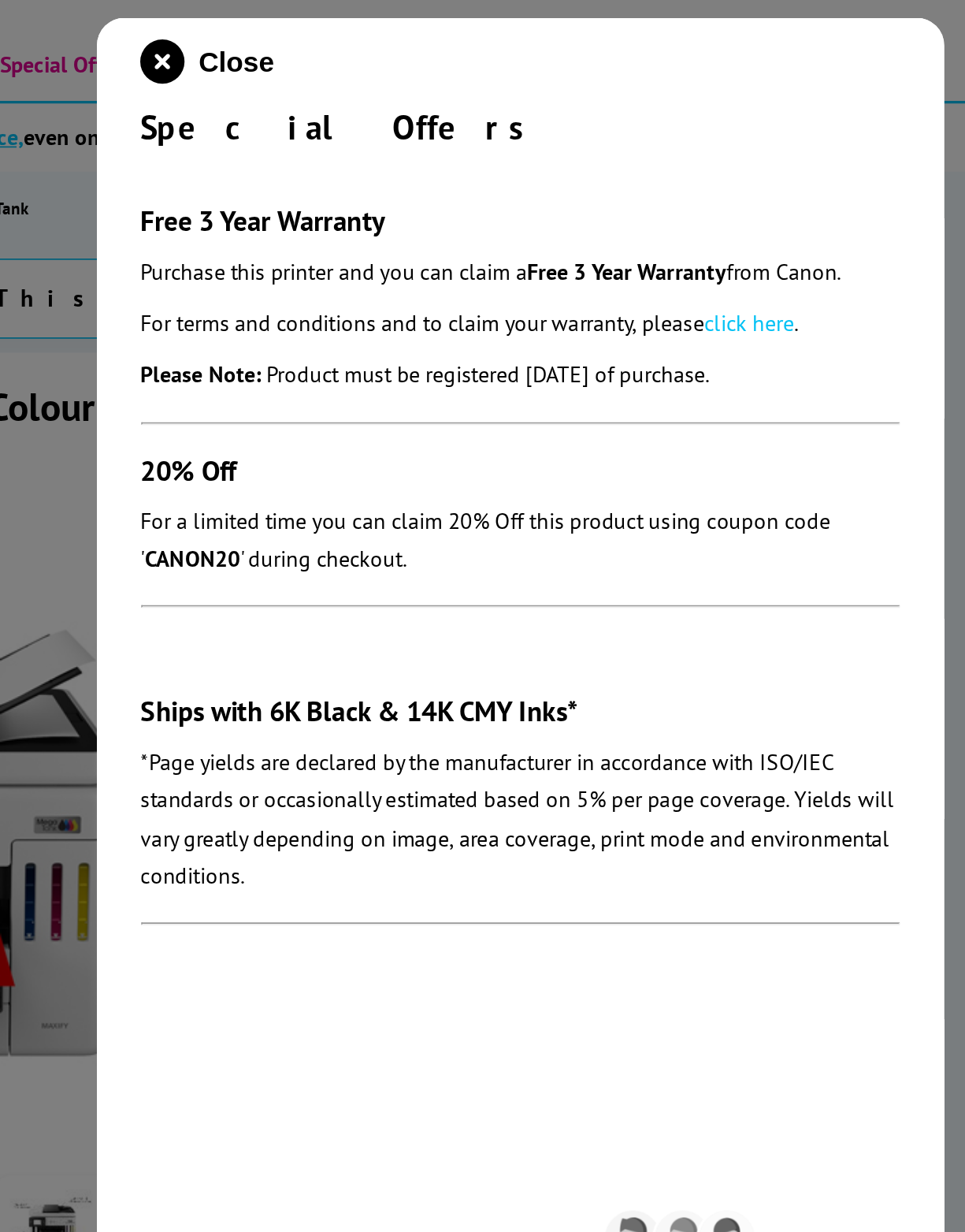
click at [46, 633] on div at bounding box center [482, 616] width 965 height 1232
click at [530, 36] on span "Close" at bounding box center [551, 37] width 43 height 18
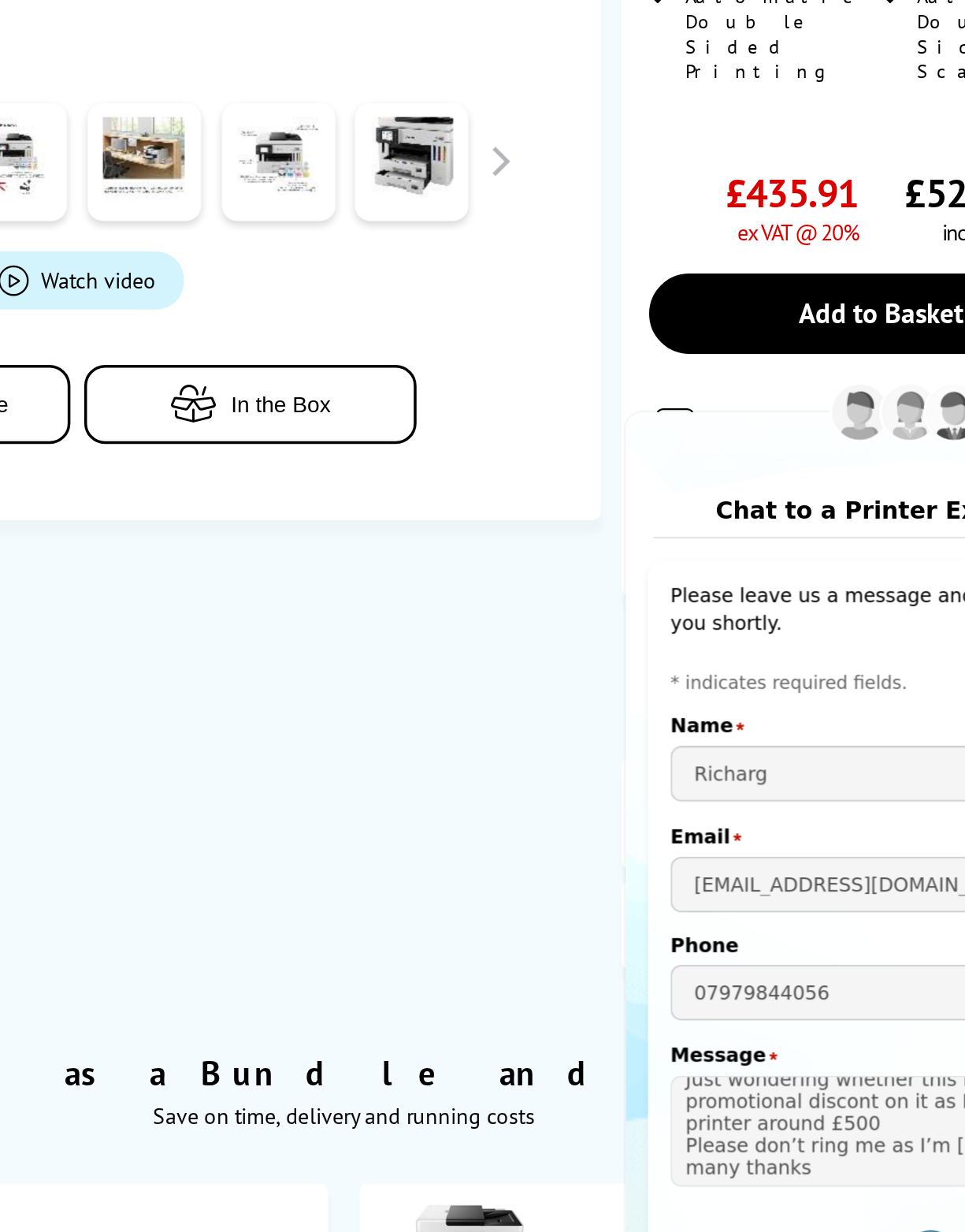
scroll to position [294, 0]
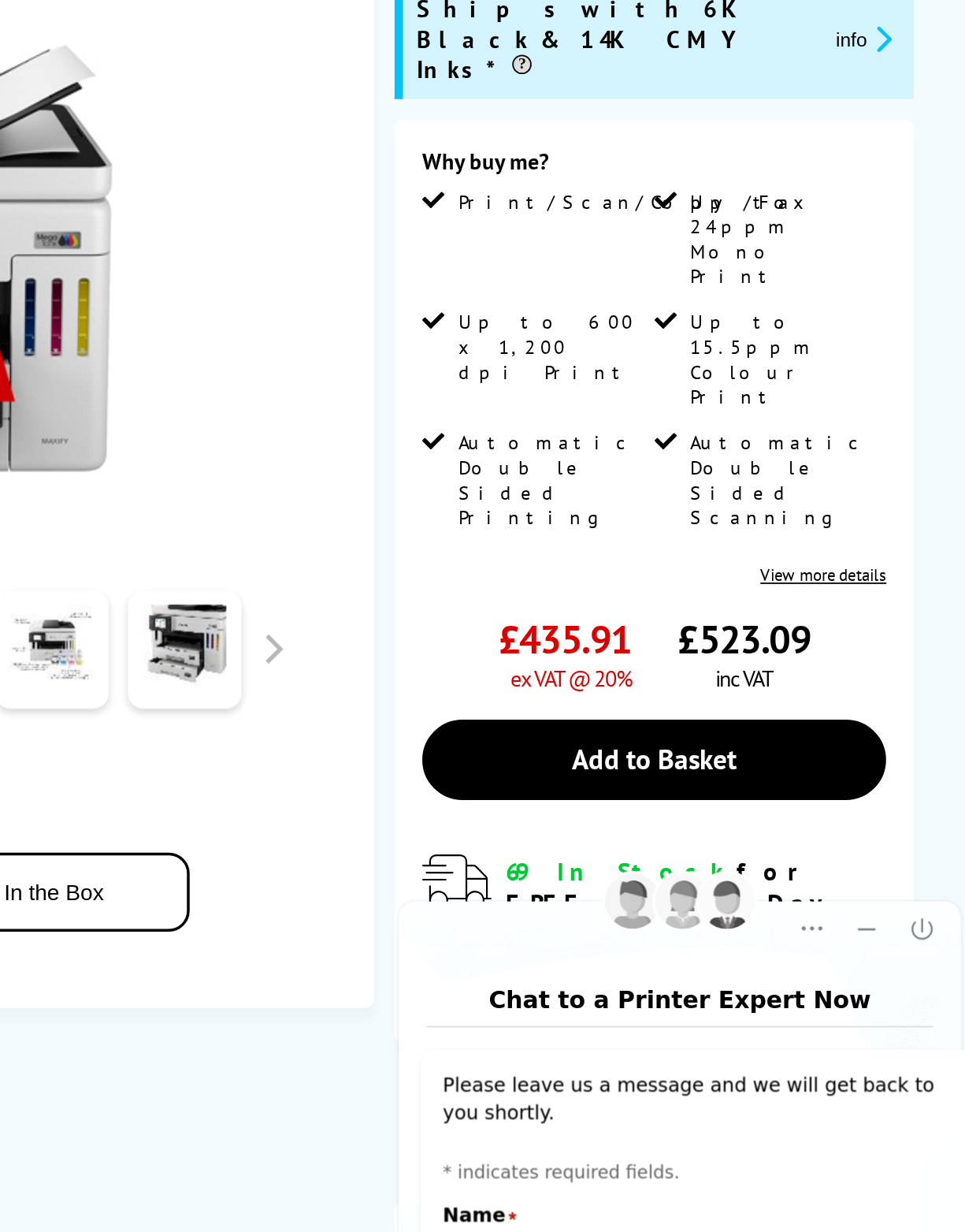
click at [656, 603] on link "Add to Basket" at bounding box center [788, 626] width 264 height 46
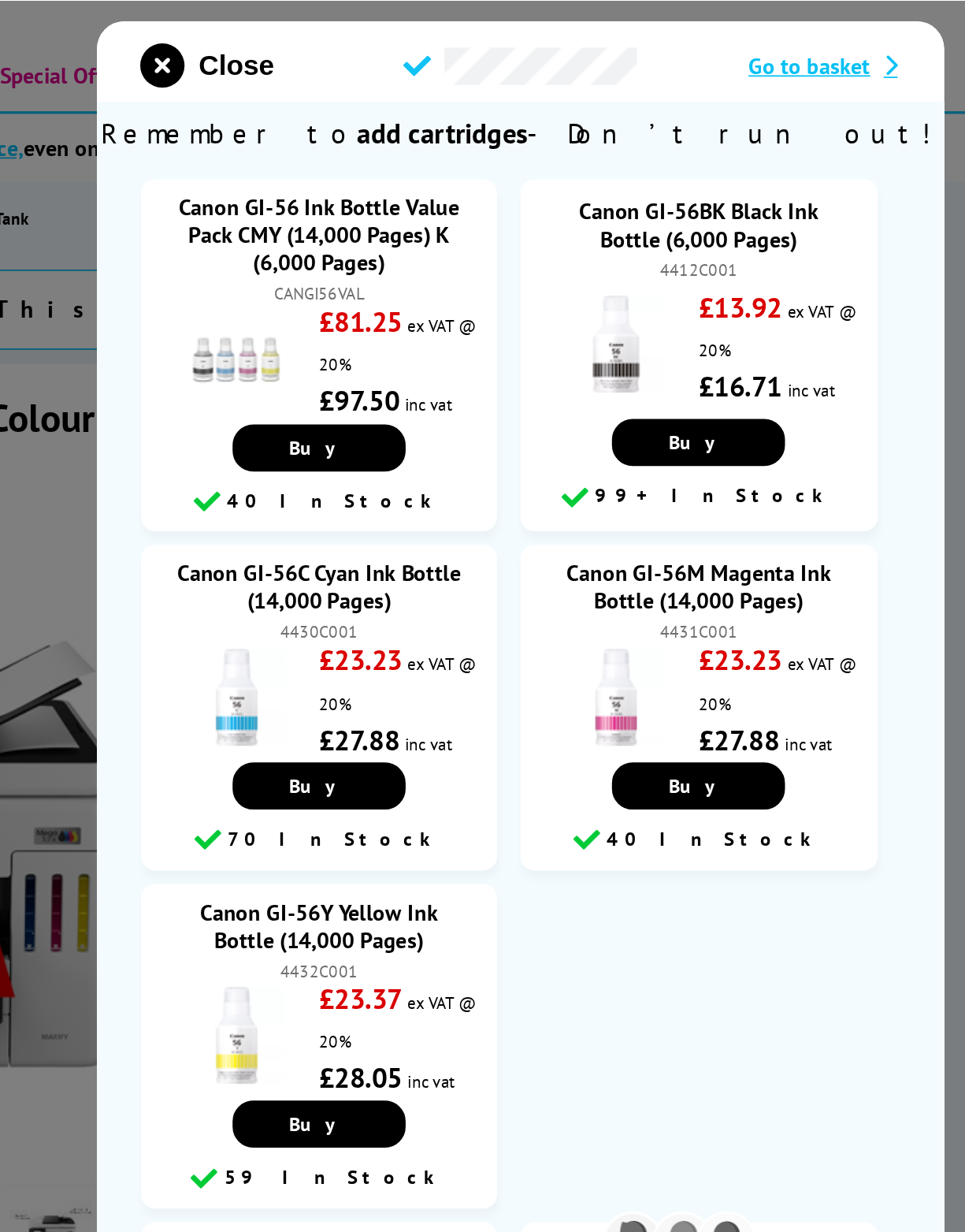
scroll to position [71, 0]
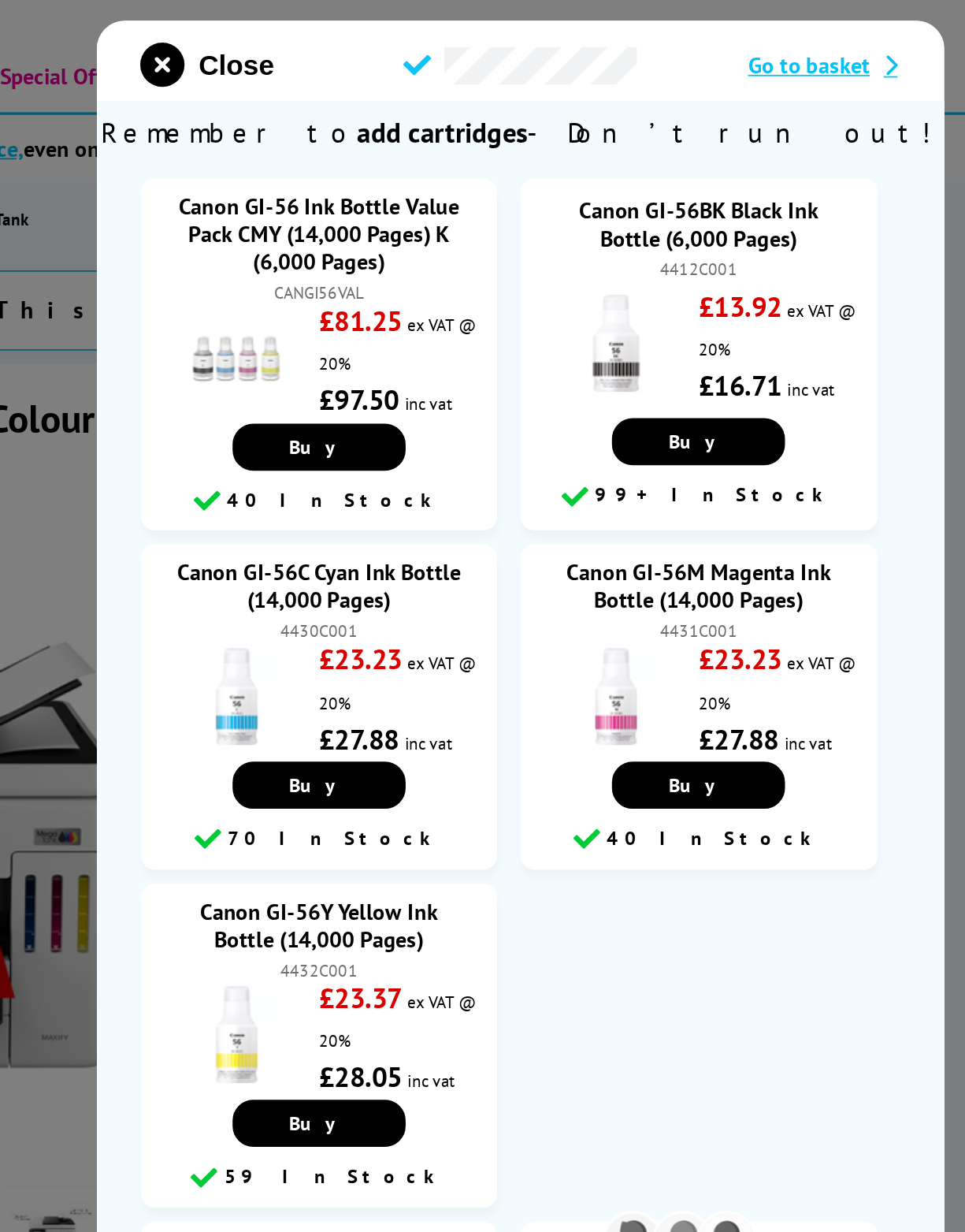
click at [841, 45] on span "Go to basket" at bounding box center [876, 36] width 69 height 15
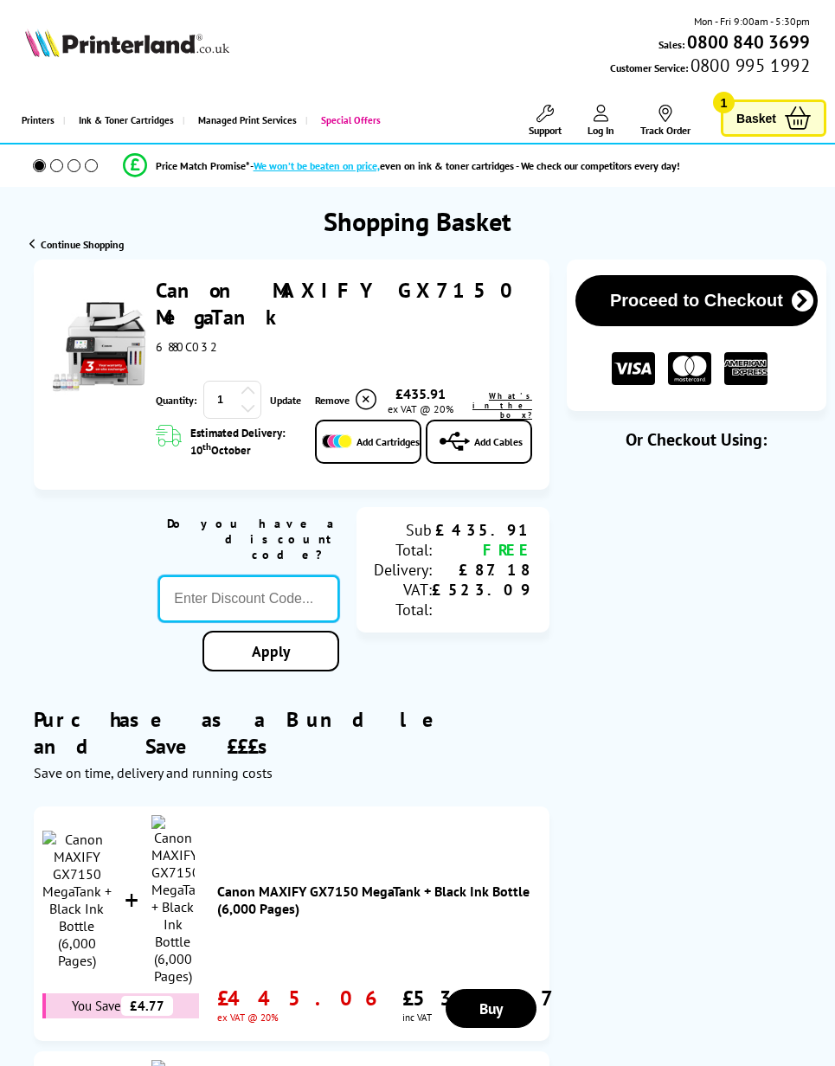
click at [258, 578] on input "text" at bounding box center [248, 599] width 181 height 47
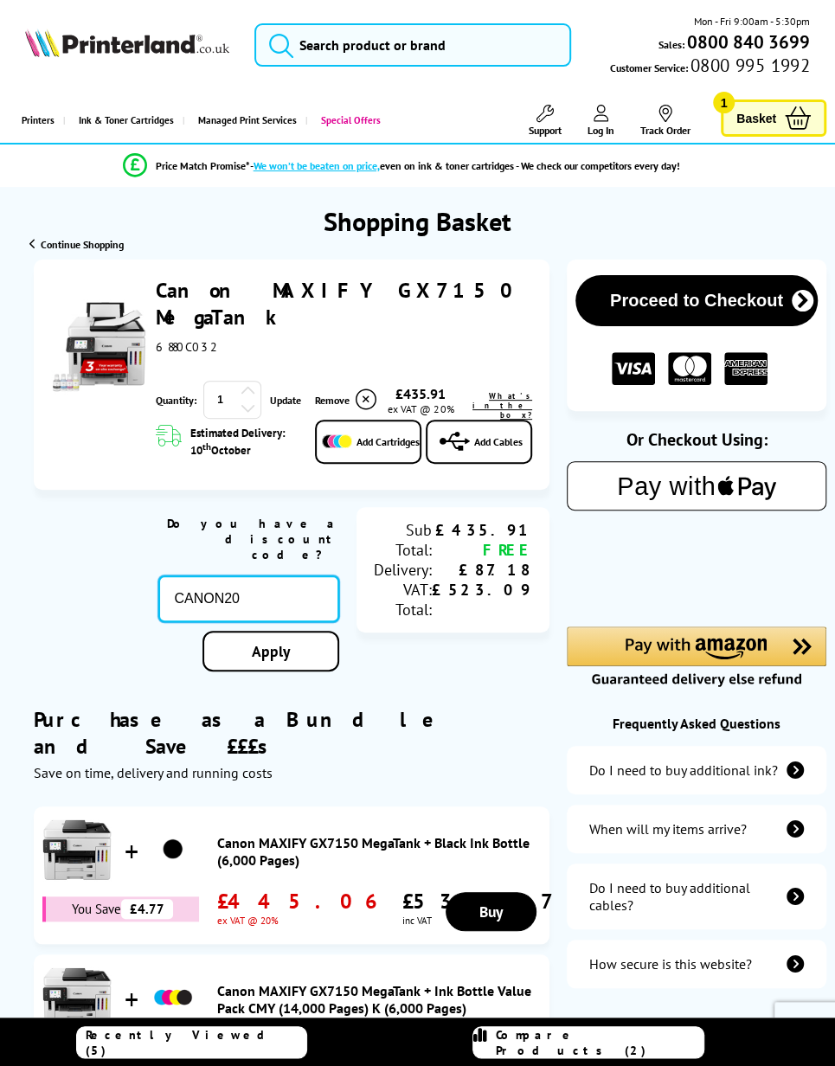
type input "CANON20"
click at [273, 641] on div "Proceed to Checkout Shopping Basket 1 Update" at bounding box center [417, 698] width 835 height 877
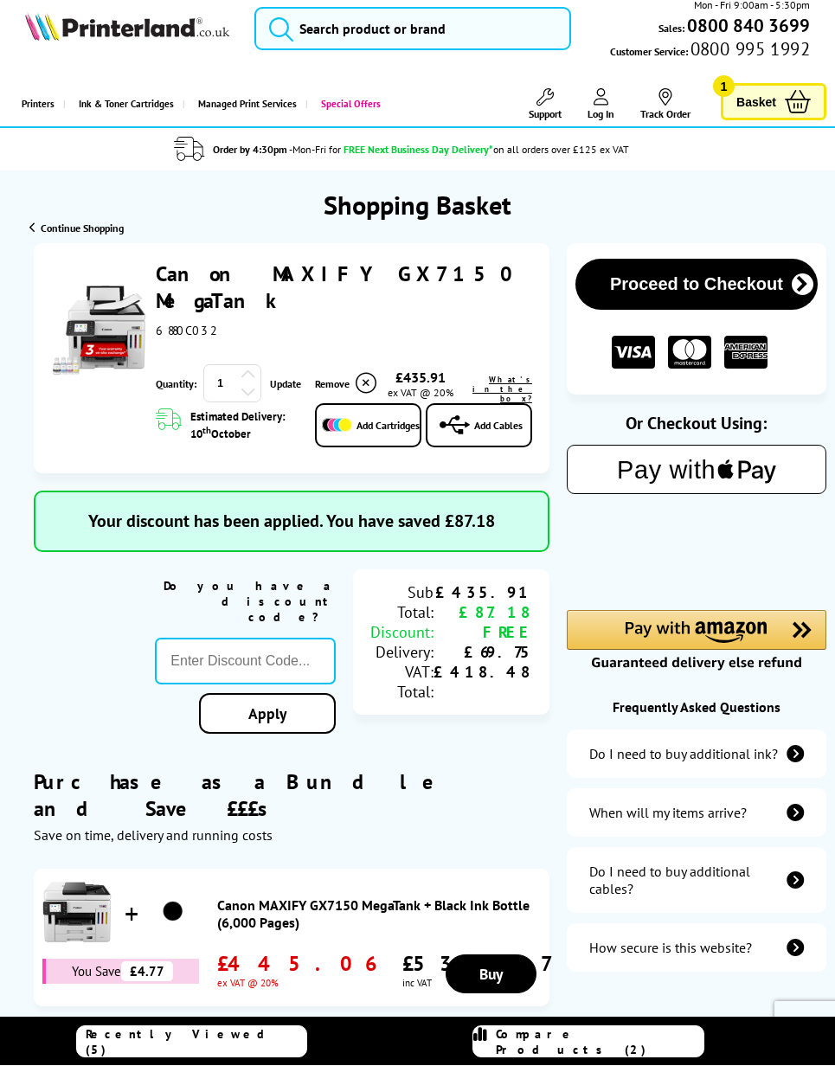
scroll to position [135, 0]
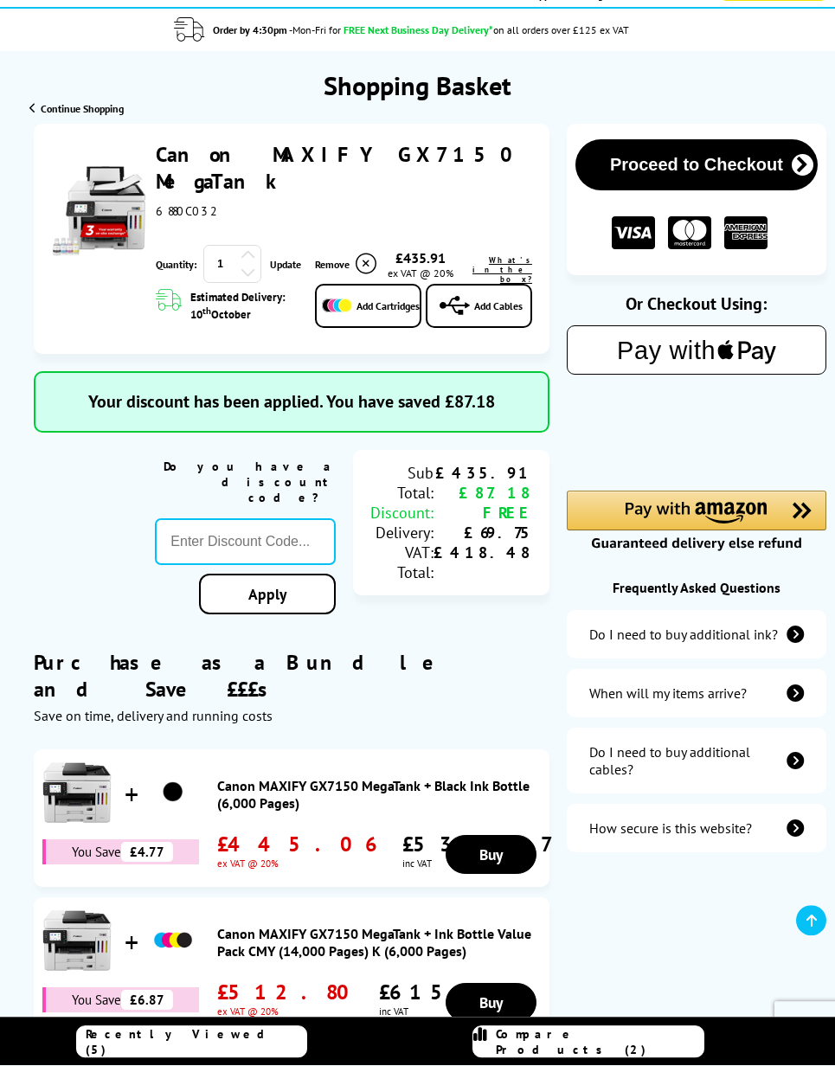
click at [389, 154] on link "Canon MAXIFY GX7150 MegaTank" at bounding box center [341, 169] width 370 height 54
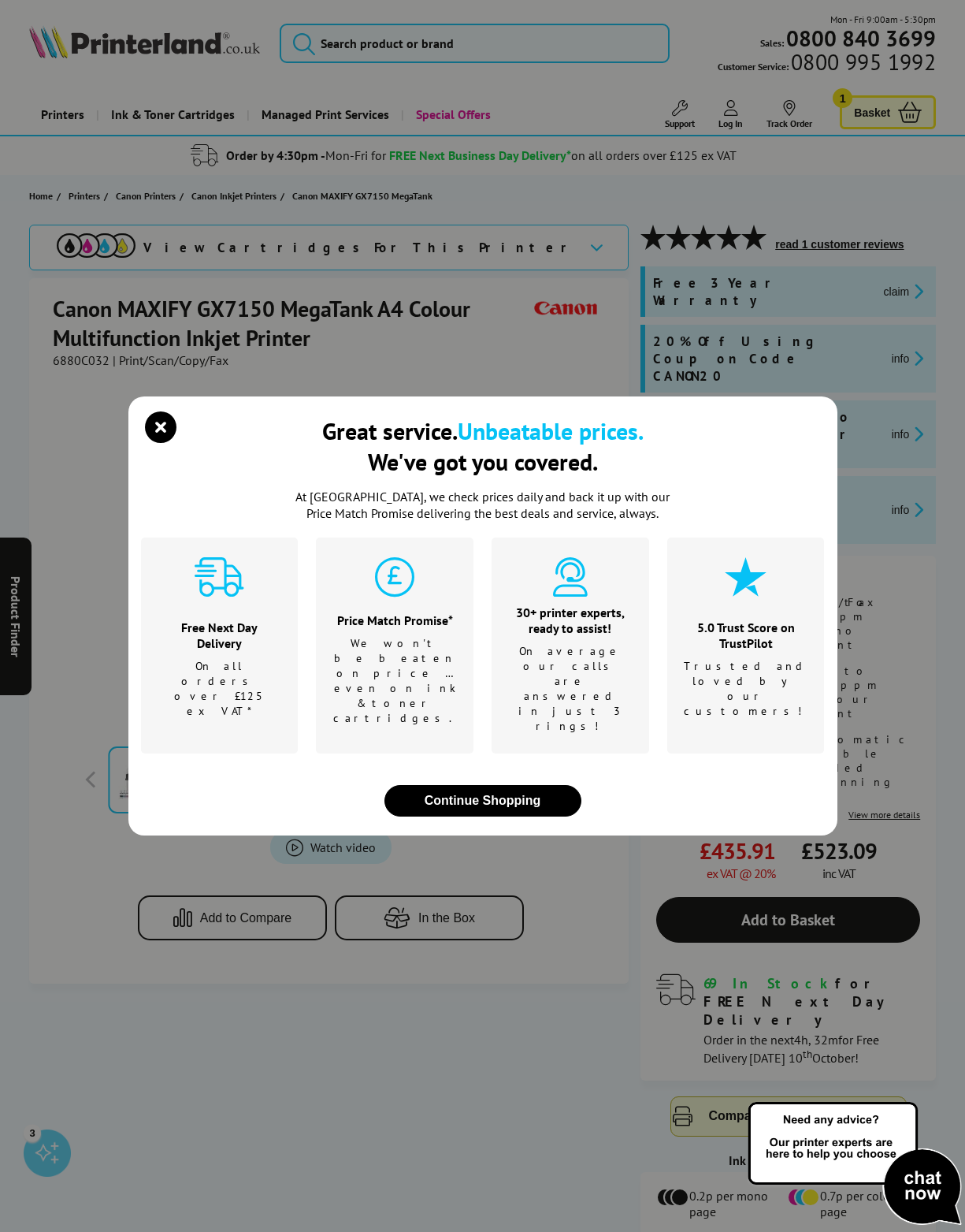
click at [156, 459] on div "Great service. Unbeatable prices. We've got you covered." at bounding box center [482, 452] width 684 height 73
click at [176, 437] on icon "close modal" at bounding box center [160, 427] width 32 height 32
